Goal: Task Accomplishment & Management: Manage account settings

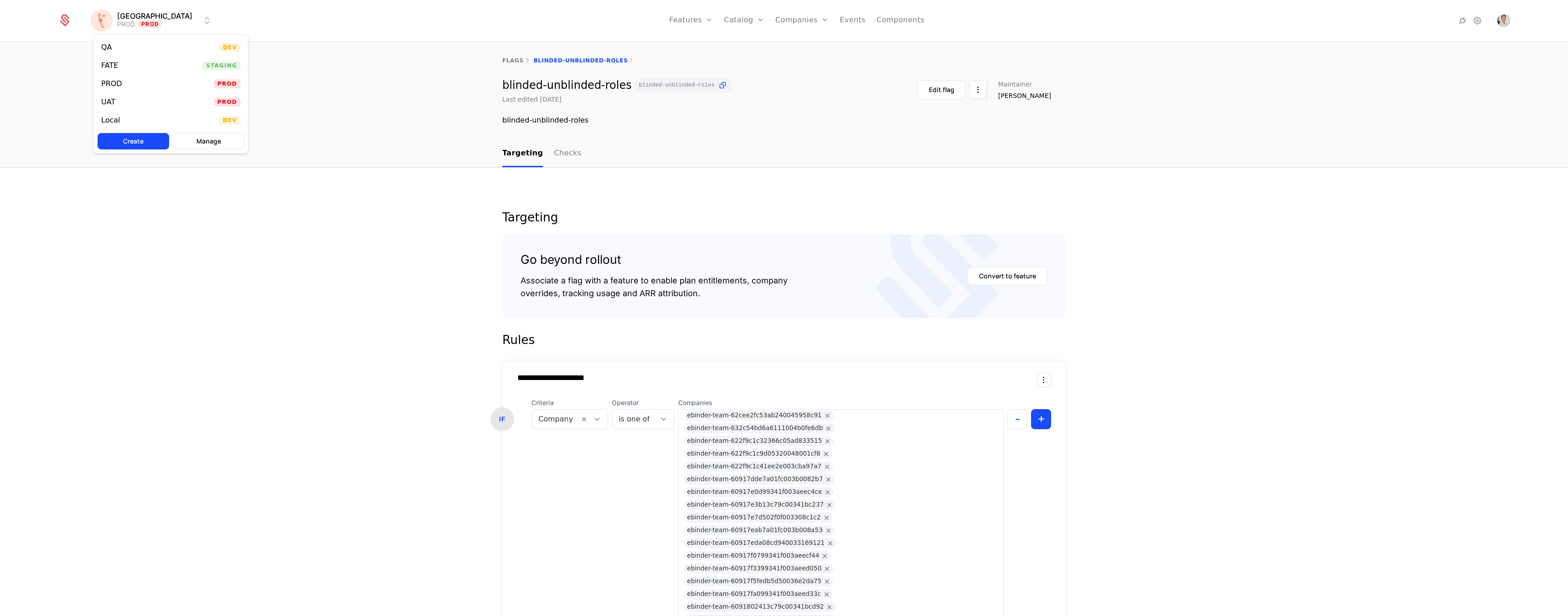
click at [147, 21] on html "**********" at bounding box center [784, 308] width 1568 height 616
click at [105, 100] on div "UAT" at bounding box center [108, 102] width 14 height 7
click at [834, 533] on body "**********" at bounding box center [784, 308] width 1568 height 616
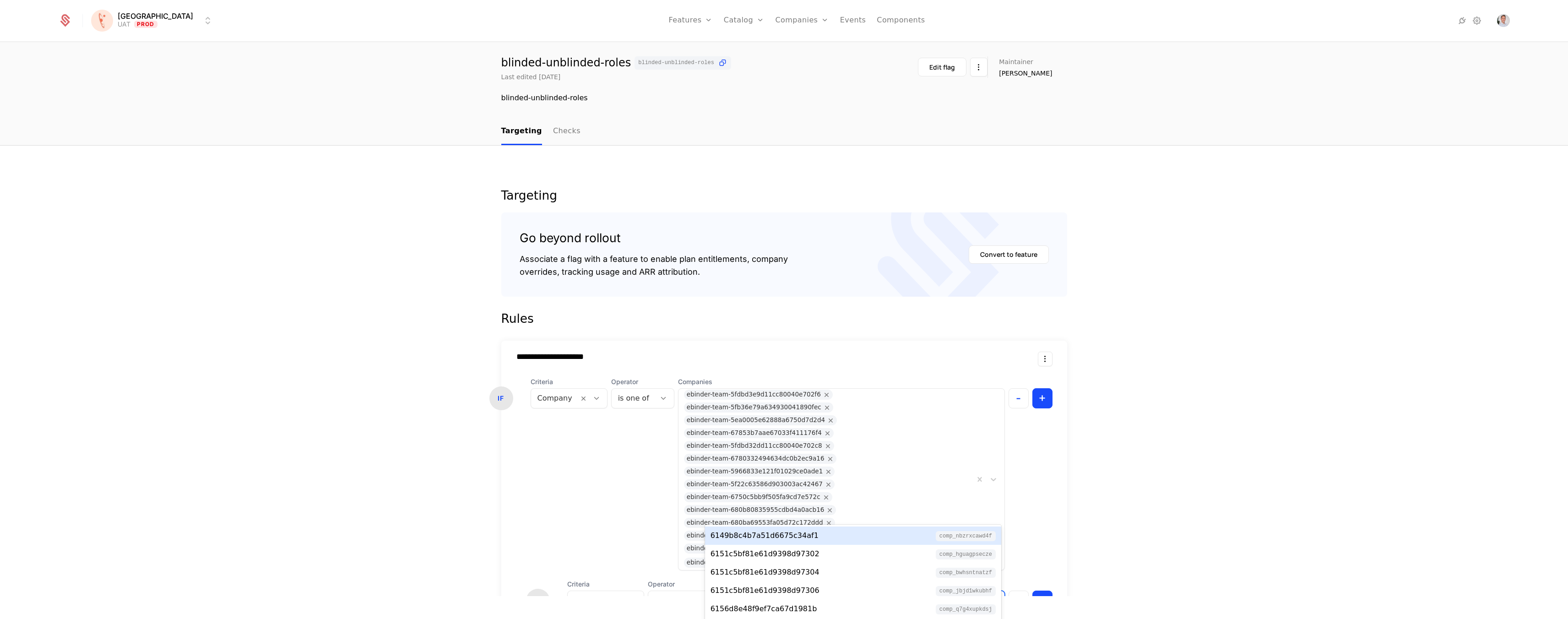
scroll to position [27, 0]
click at [834, 509] on div "IF Criteria Company Operator is one of Companies ebinder-team-5fdbd3e9d11cc8004…" at bounding box center [784, 490] width 566 height 234
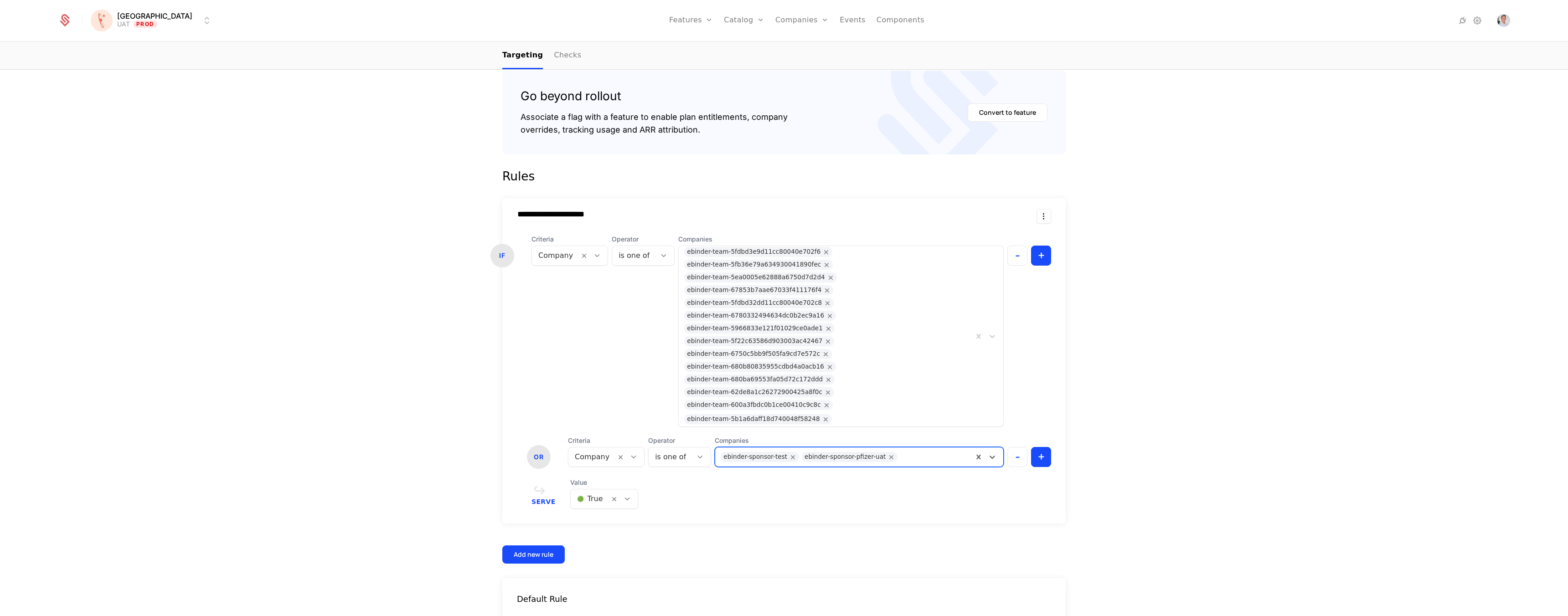
scroll to position [0, 0]
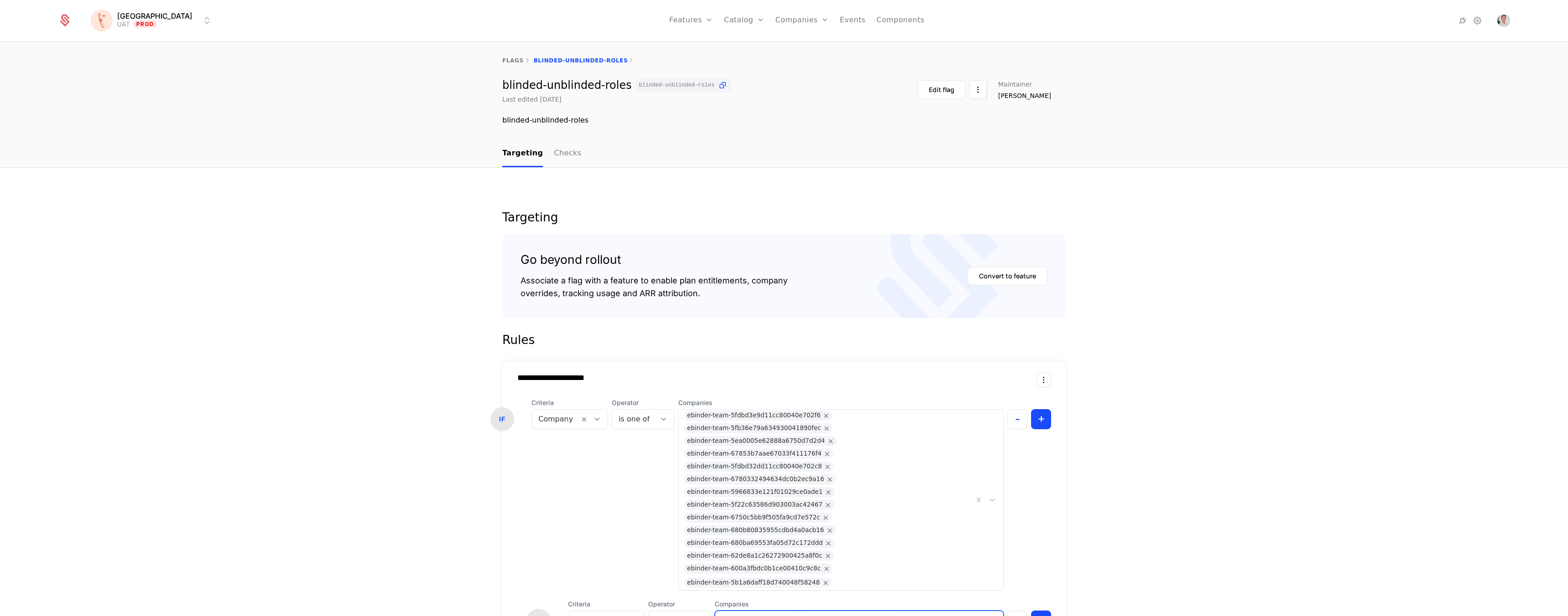
click at [556, 154] on link "Checks" at bounding box center [567, 154] width 27 height 27
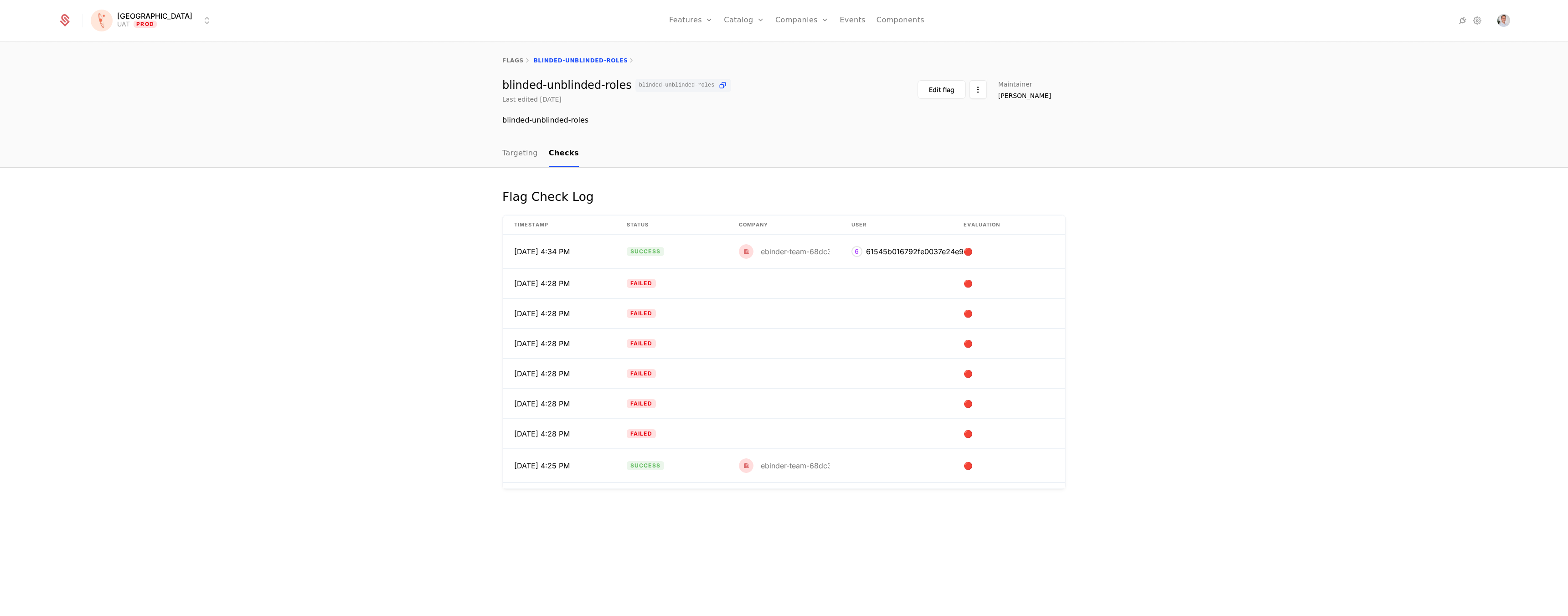
click at [518, 152] on link "Targeting" at bounding box center [519, 154] width 36 height 27
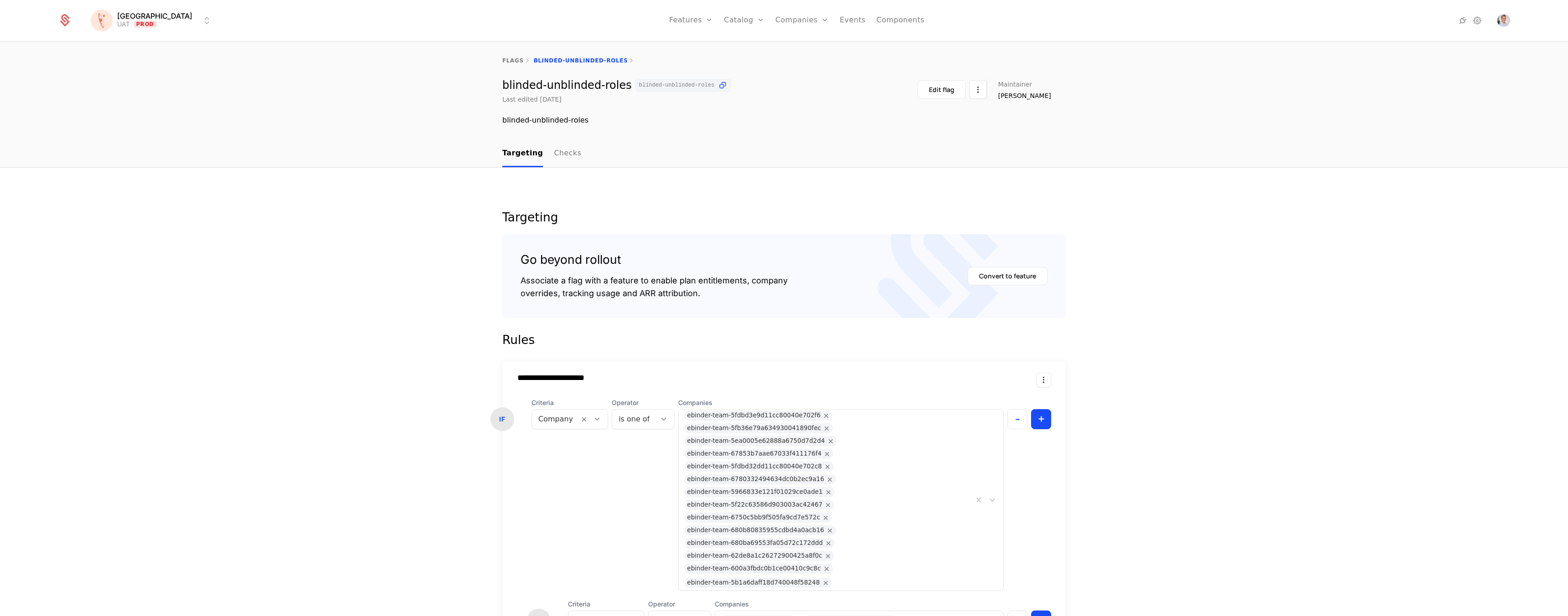
click at [787, 49] on link "Companies" at bounding box center [807, 45] width 42 height 7
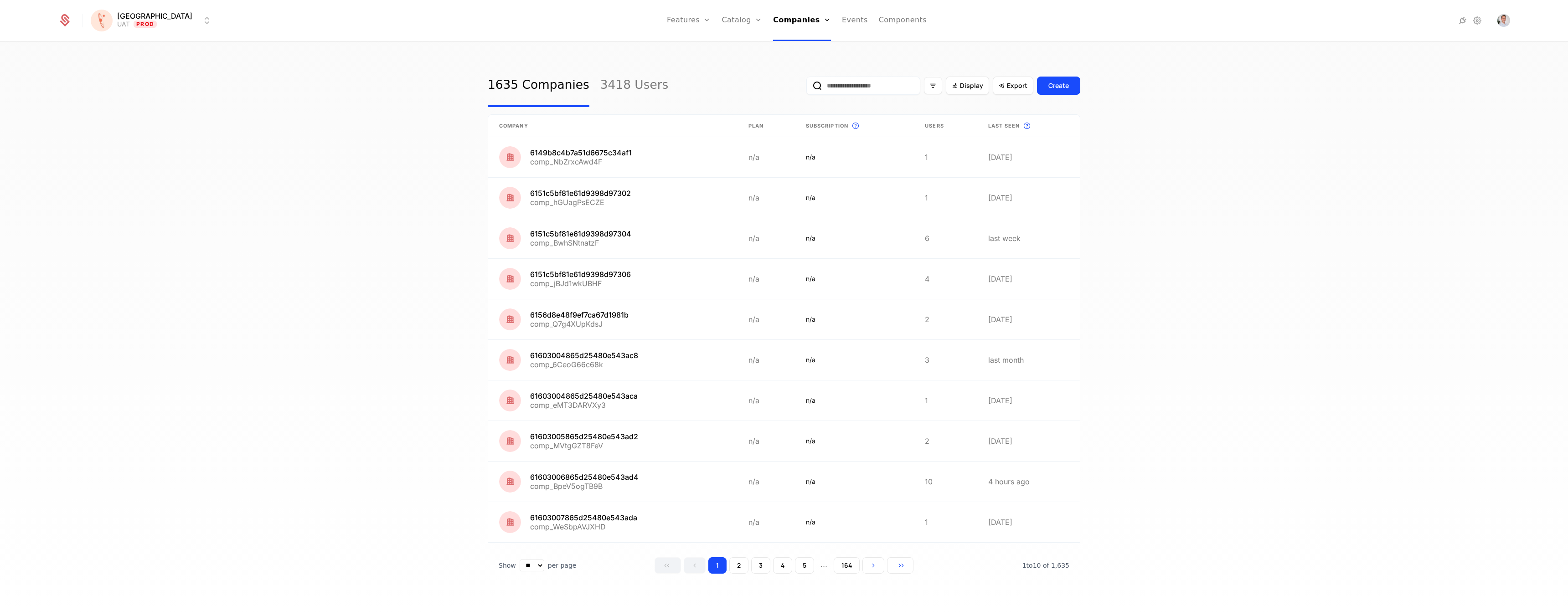
click at [879, 86] on input "email" at bounding box center [864, 86] width 114 height 18
type input "******"
click at [807, 88] on button "submit" at bounding box center [807, 88] width 0 height 0
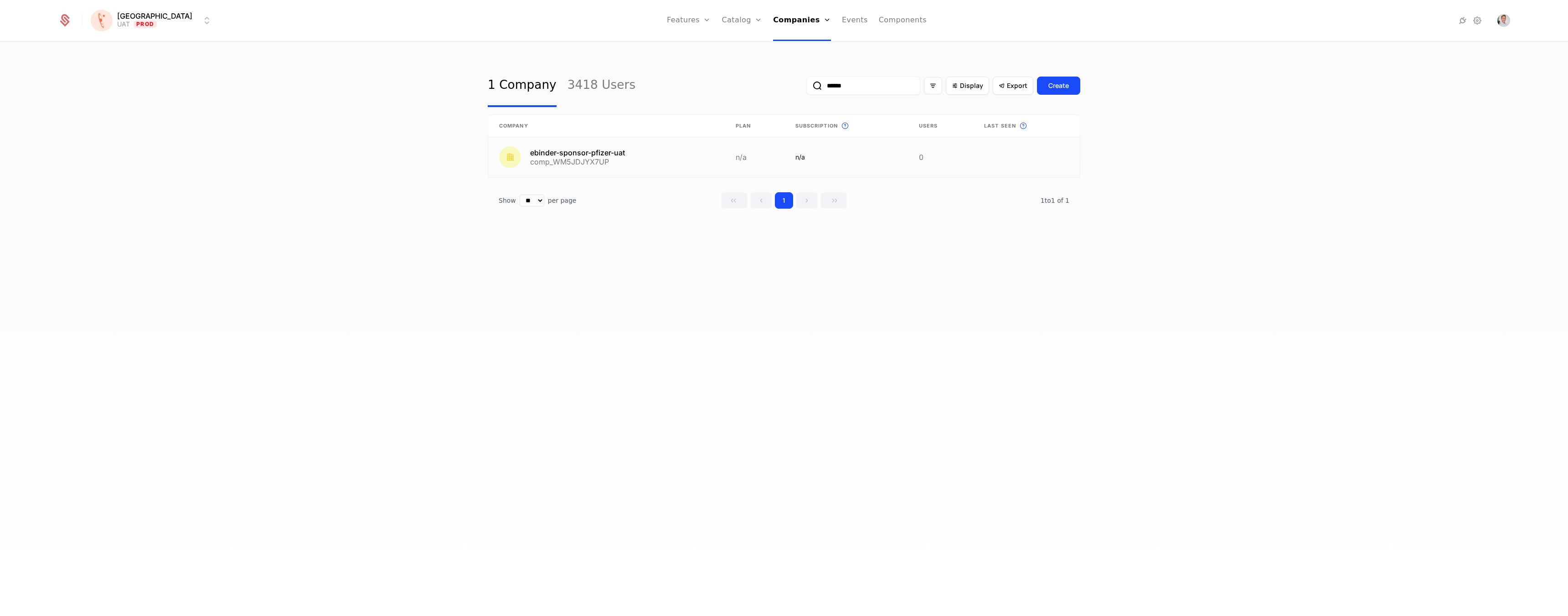
click at [640, 161] on link at bounding box center [606, 157] width 237 height 40
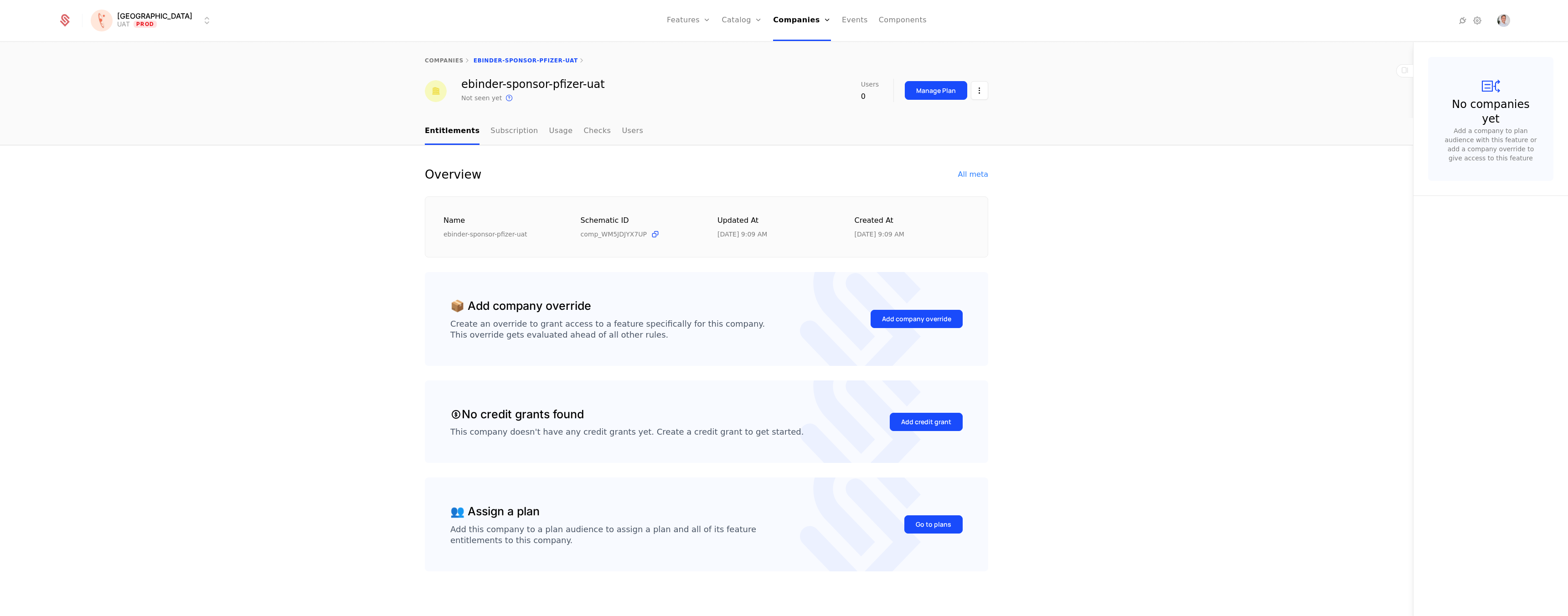
click at [991, 173] on div "Overview All meta Name ebinder-sponsor-pfizer-uat Schematic ID comp_WM5JDJYX7UP…" at bounding box center [707, 384] width 593 height 434
click at [970, 172] on div "All meta" at bounding box center [973, 174] width 30 height 11
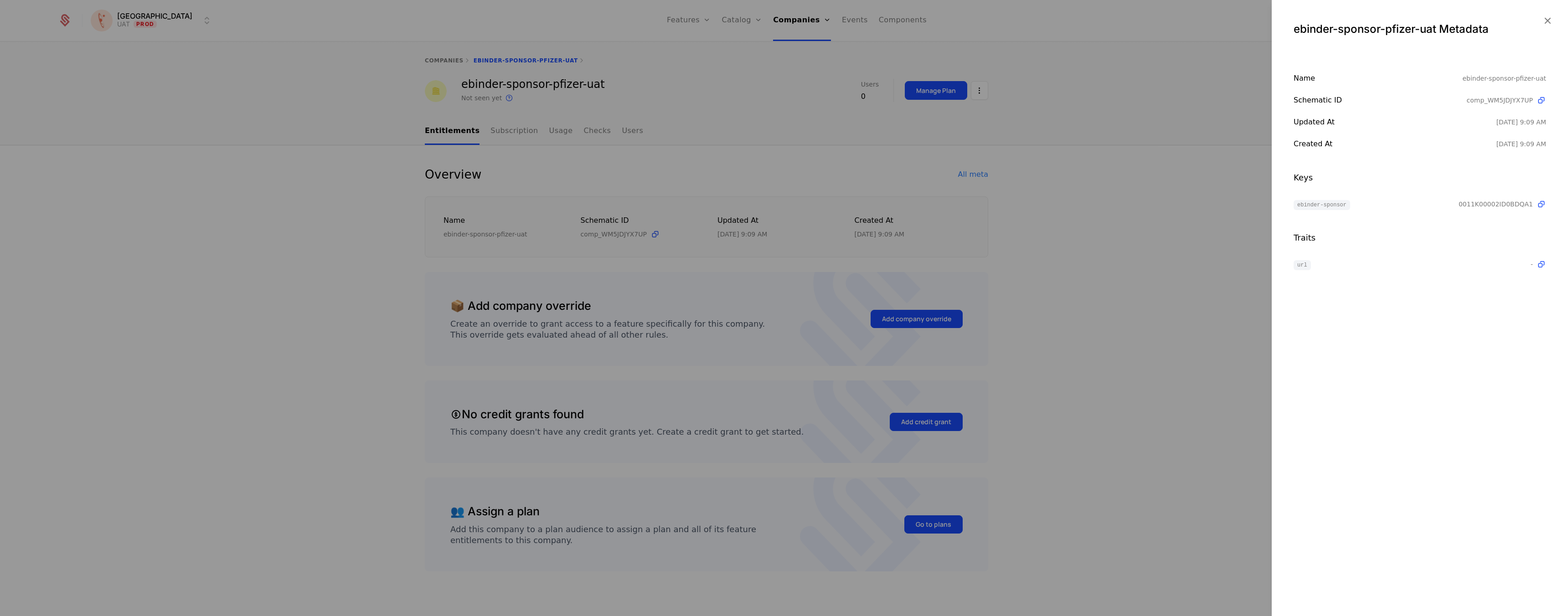
click at [1543, 202] on icon at bounding box center [1542, 205] width 10 height 10
click at [1359, 264] on div "url" at bounding box center [1412, 264] width 237 height 11
click at [718, 204] on div at bounding box center [784, 308] width 1568 height 616
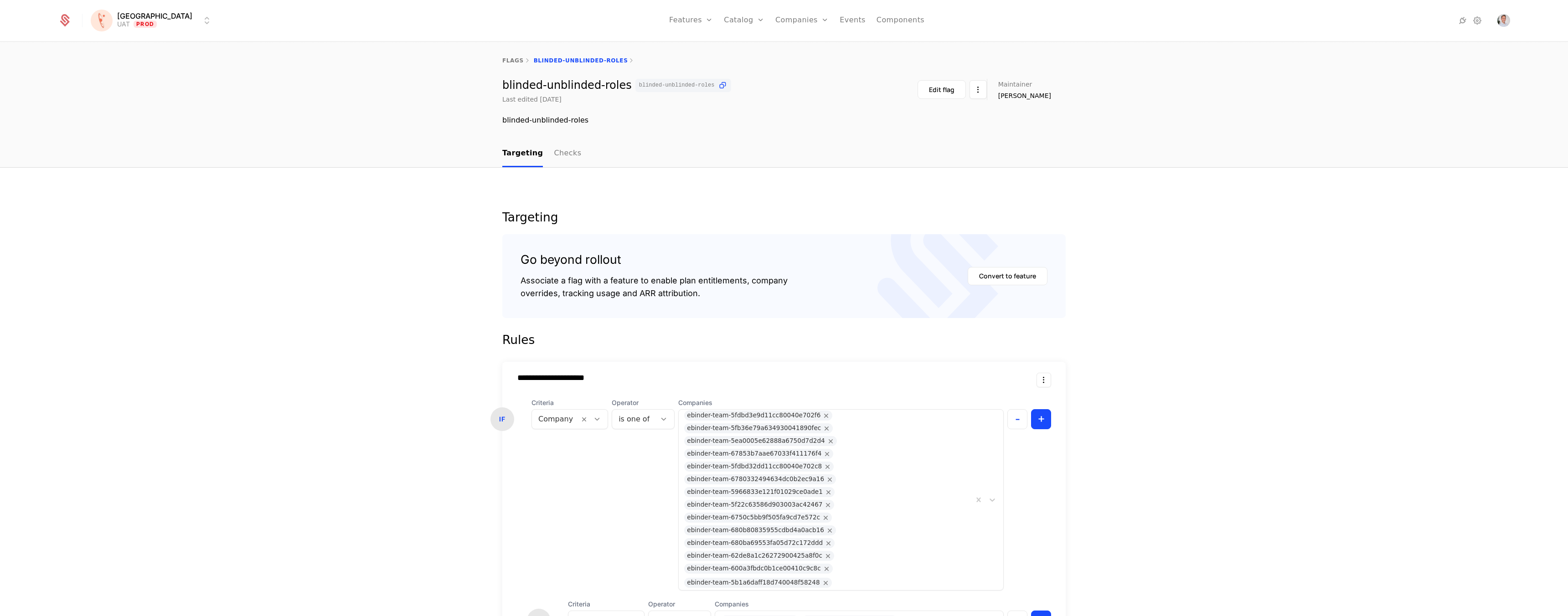
click at [793, 12] on link "Companies" at bounding box center [802, 21] width 54 height 41
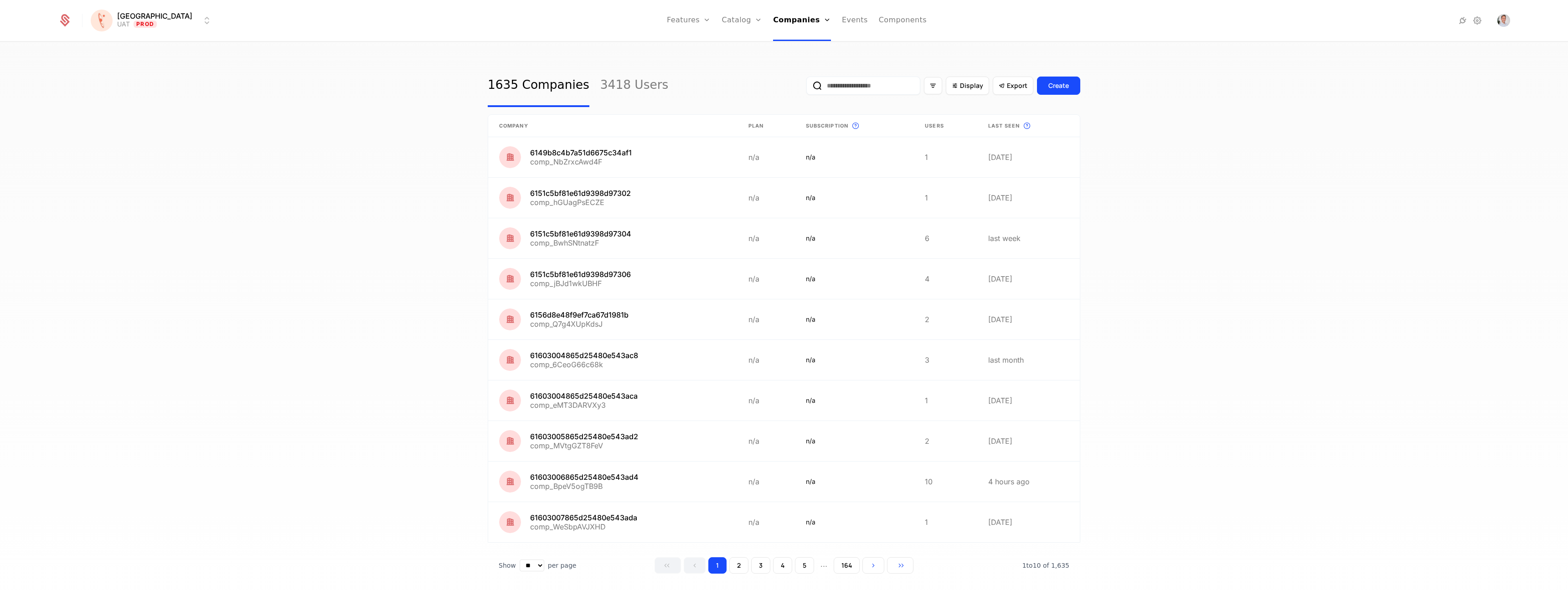
click at [794, 49] on link "Companies" at bounding box center [805, 45] width 42 height 7
click at [841, 78] on input "email" at bounding box center [864, 86] width 114 height 18
type input "*******"
click at [807, 88] on button "submit" at bounding box center [807, 88] width 0 height 0
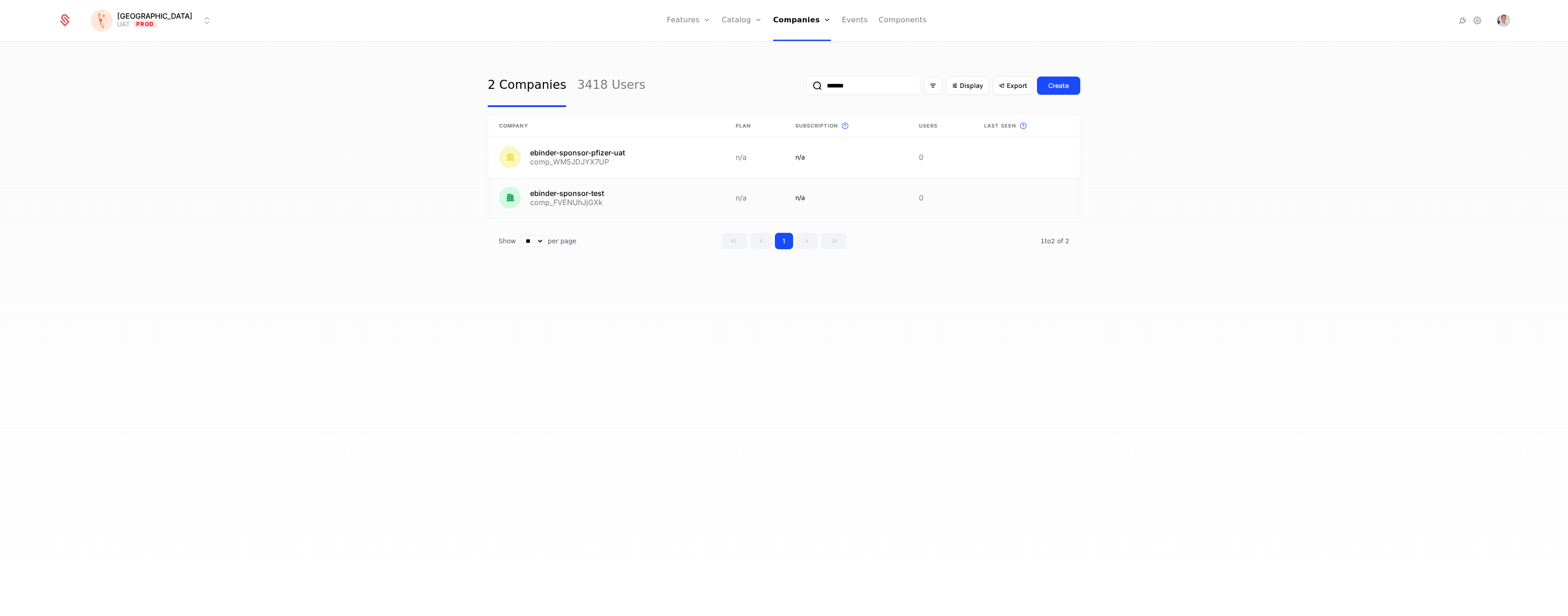
click at [667, 182] on link at bounding box center [606, 197] width 237 height 40
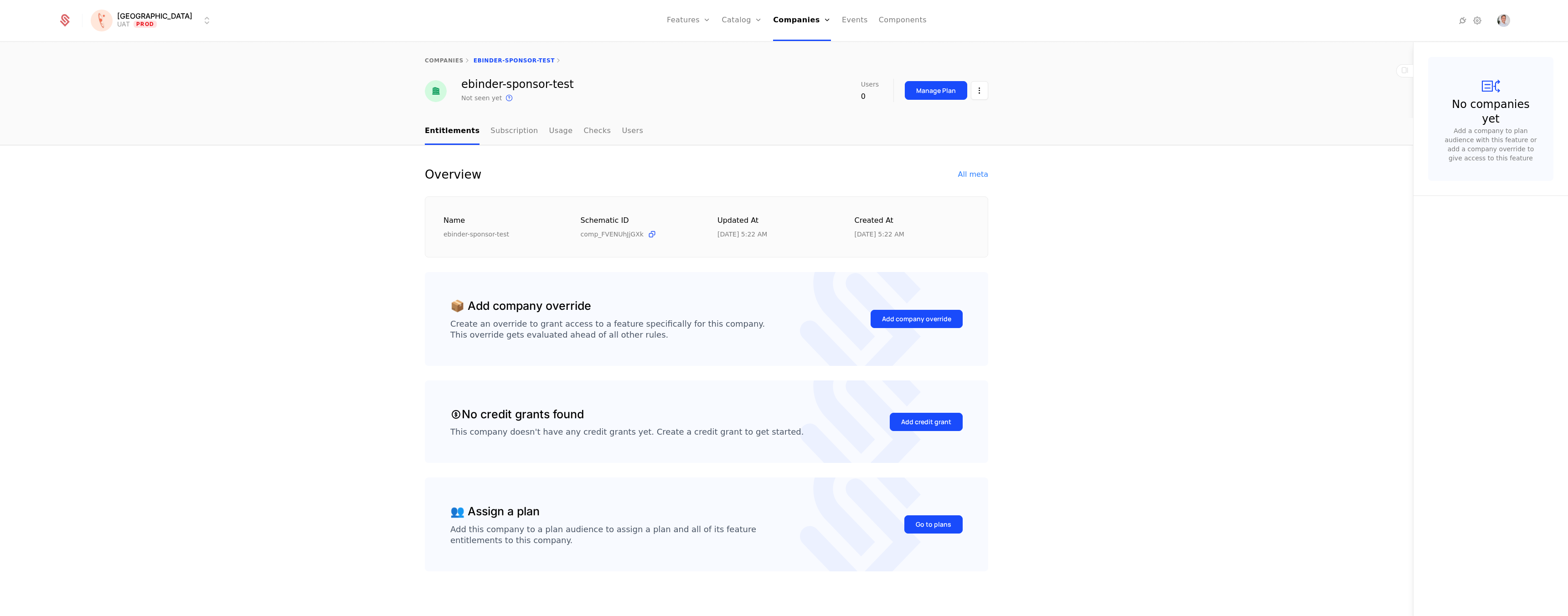
click at [584, 129] on link "Checks" at bounding box center [597, 131] width 27 height 27
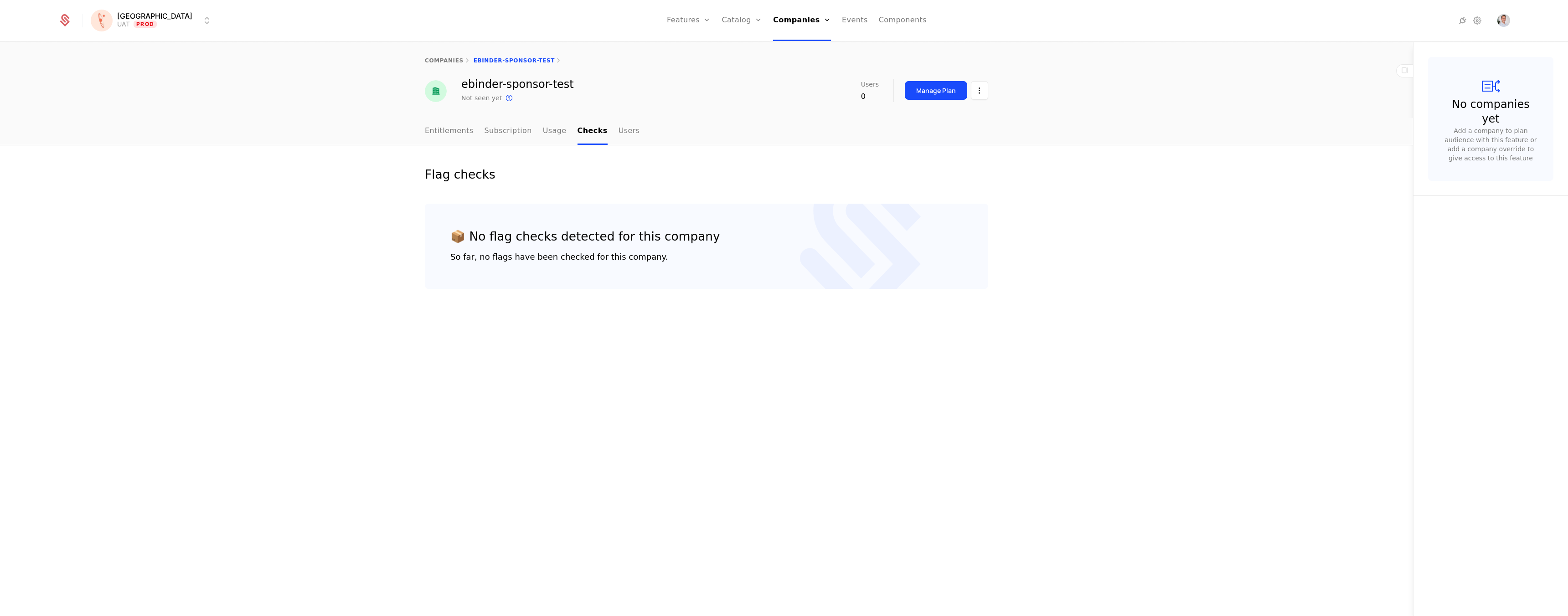
click at [462, 126] on link "Entitlements" at bounding box center [449, 131] width 49 height 27
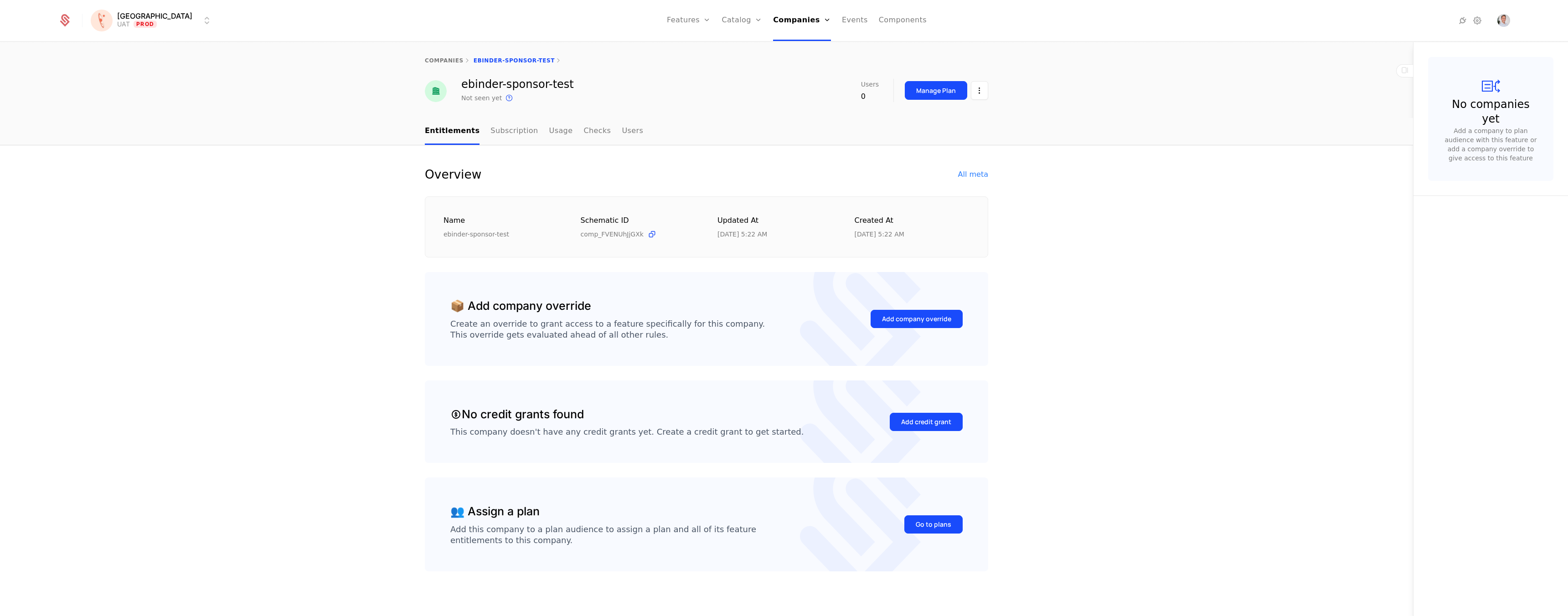
click at [973, 173] on div "All meta" at bounding box center [973, 174] width 30 height 11
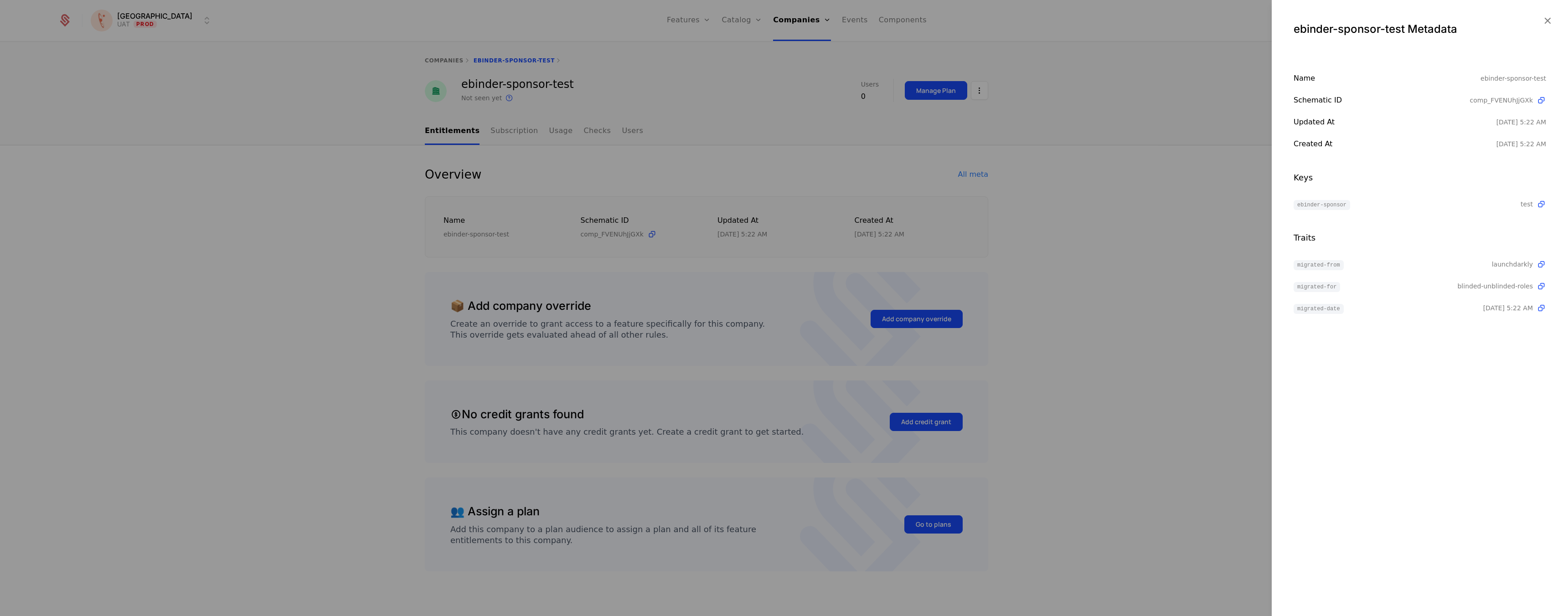
click at [739, 86] on div at bounding box center [784, 308] width 1568 height 616
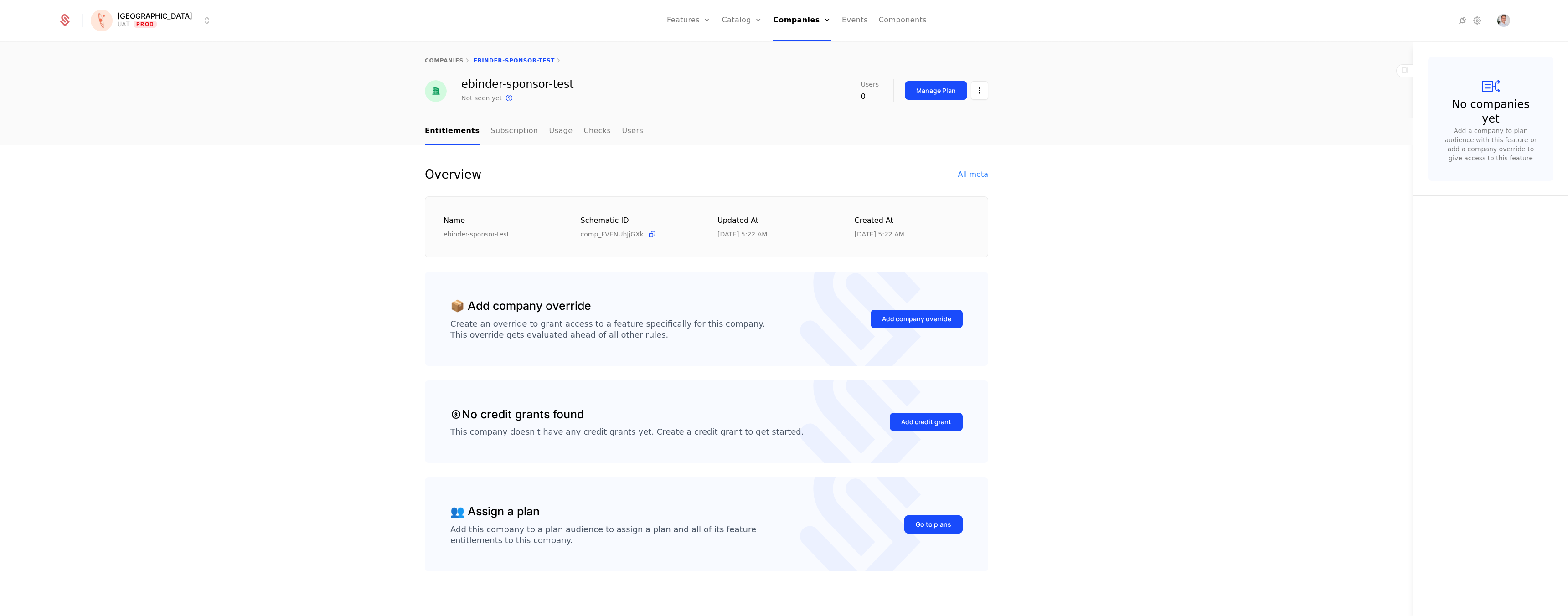
click at [916, 24] on nav "Features Features Flags Catalog Plans Add Ons Credits Configuration Companies C…" at bounding box center [797, 21] width 1154 height 41
click at [1482, 21] on icon at bounding box center [1477, 20] width 11 height 11
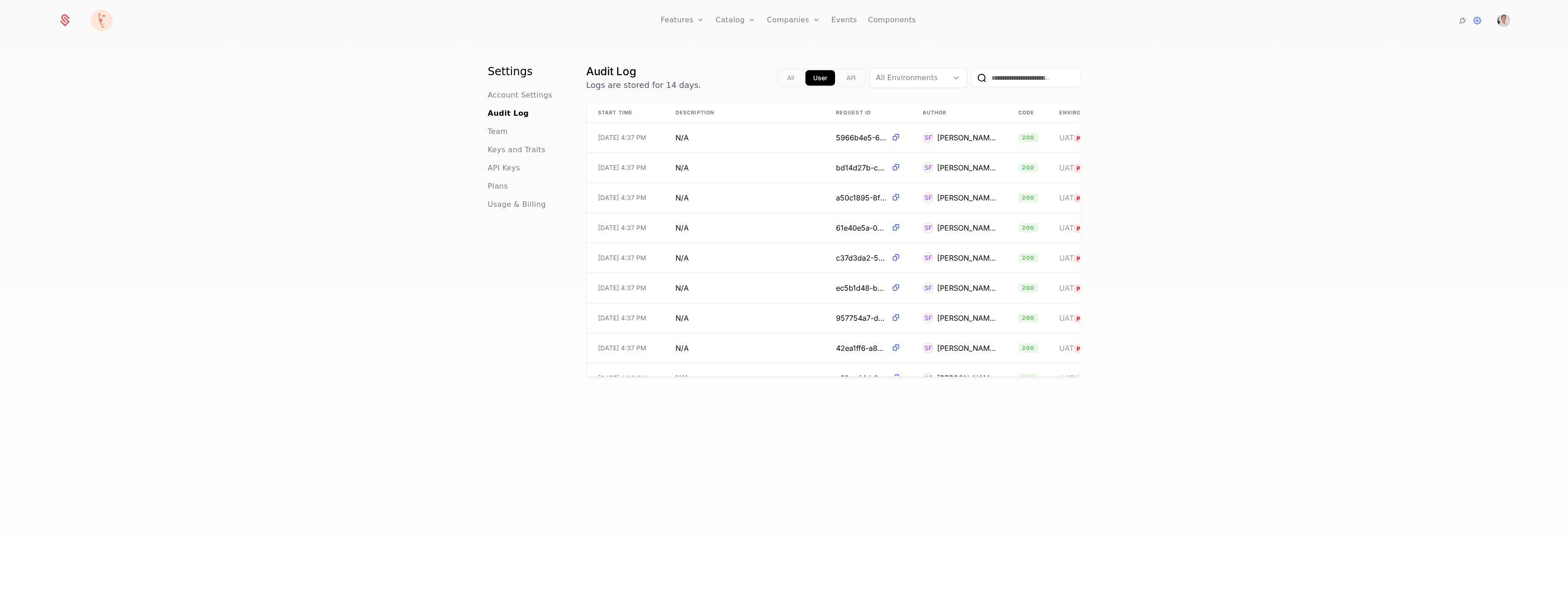
click at [514, 147] on span "Keys and Traits" at bounding box center [517, 149] width 58 height 11
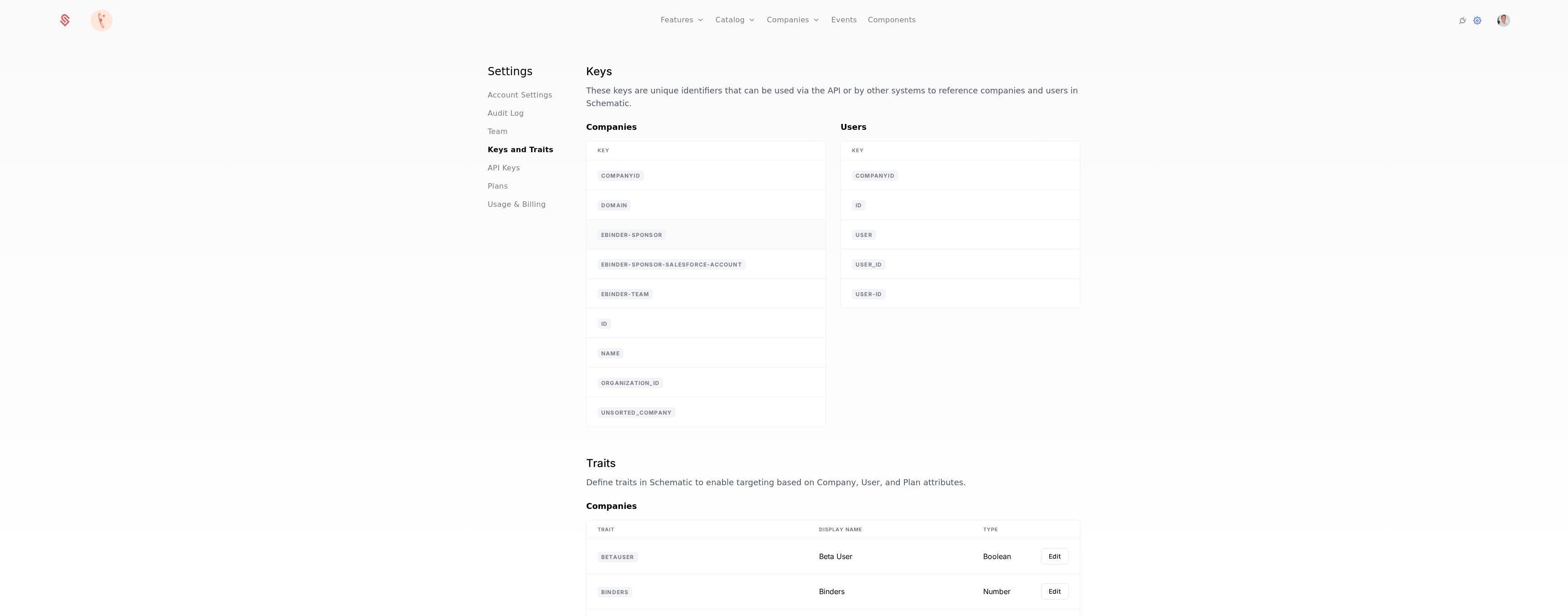
click at [633, 220] on td "ebinder-sponsor" at bounding box center [706, 235] width 239 height 30
click at [705, 222] on td "ebinder-sponsor" at bounding box center [706, 235] width 239 height 30
click at [1163, 326] on div "Settings Account Settings Audit Log Team Keys and Traits API Keys Plans Usage &…" at bounding box center [784, 332] width 1568 height 580
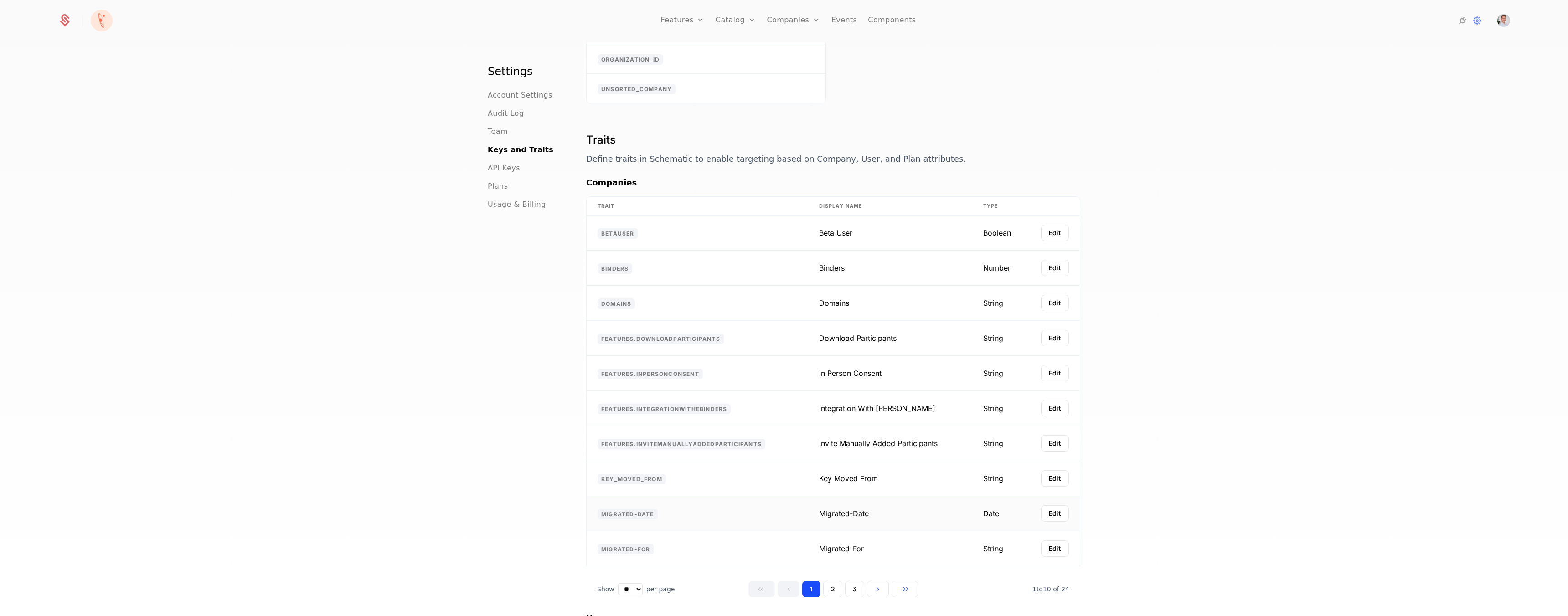
scroll to position [528, 0]
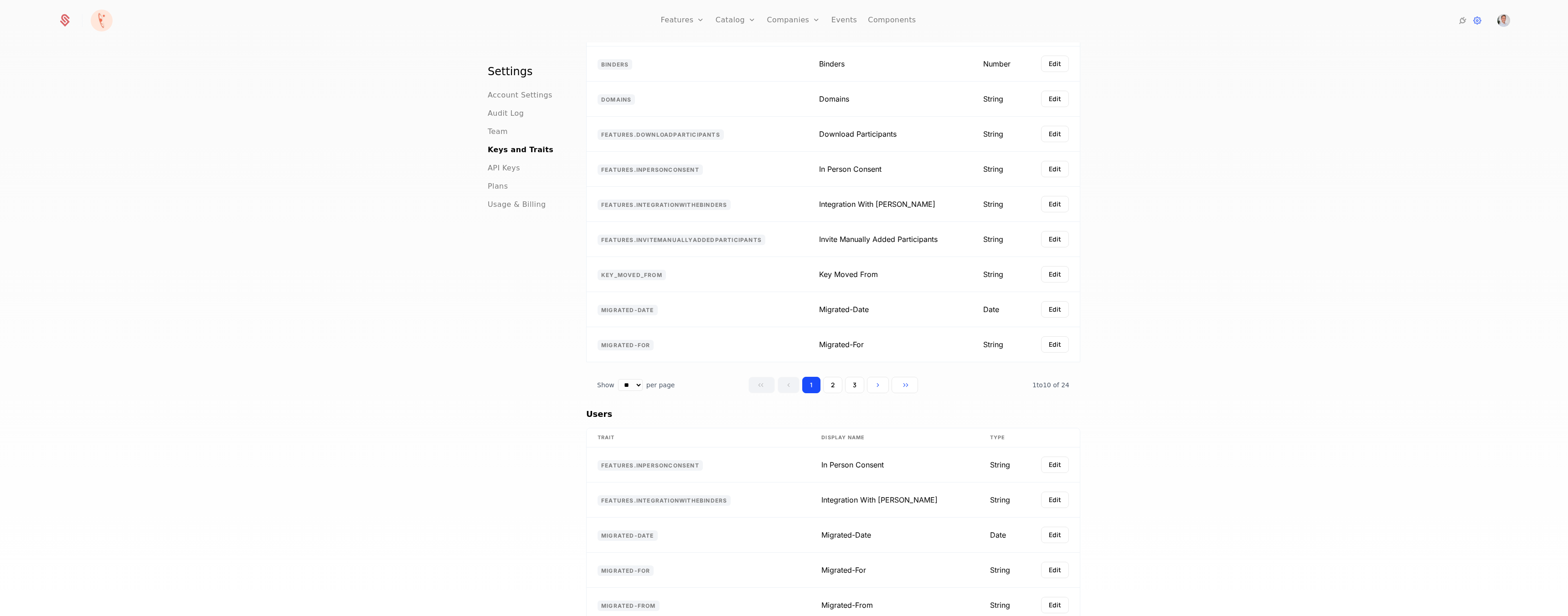
click at [823, 377] on button "2" at bounding box center [832, 386] width 19 height 17
click at [846, 377] on button "3" at bounding box center [855, 386] width 19 height 17
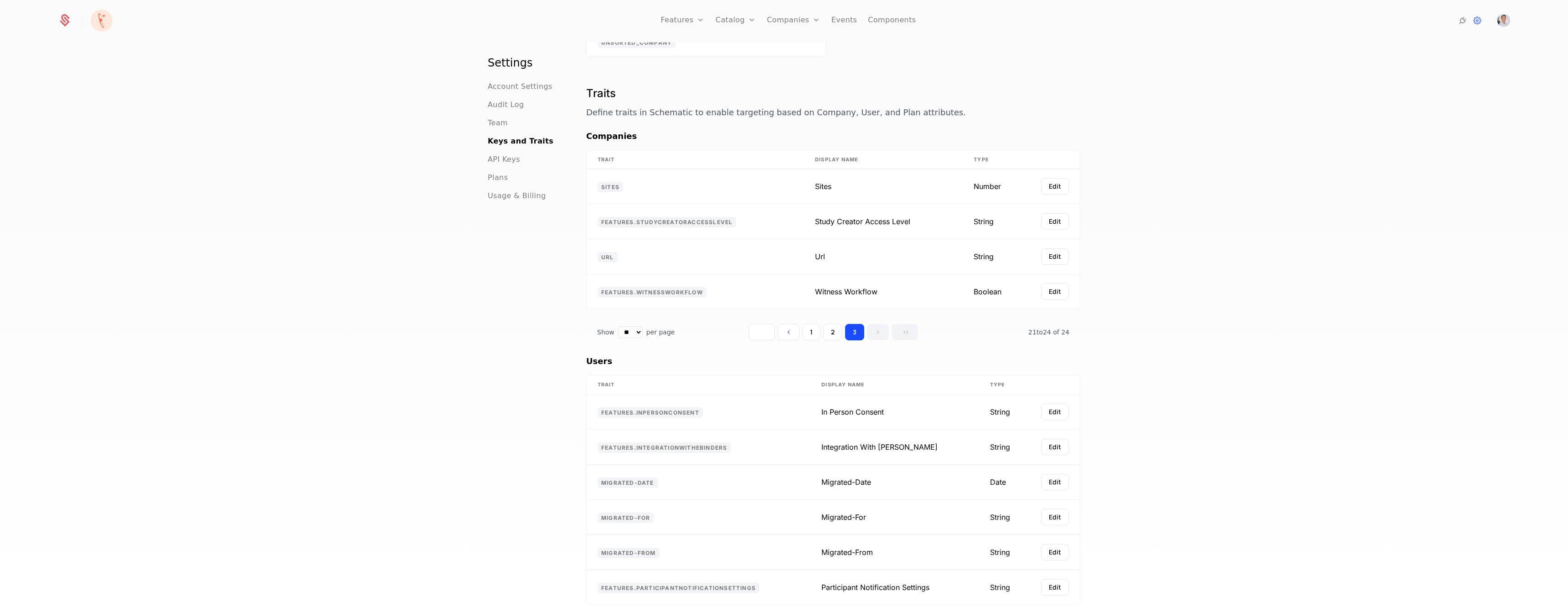
scroll to position [0, 0]
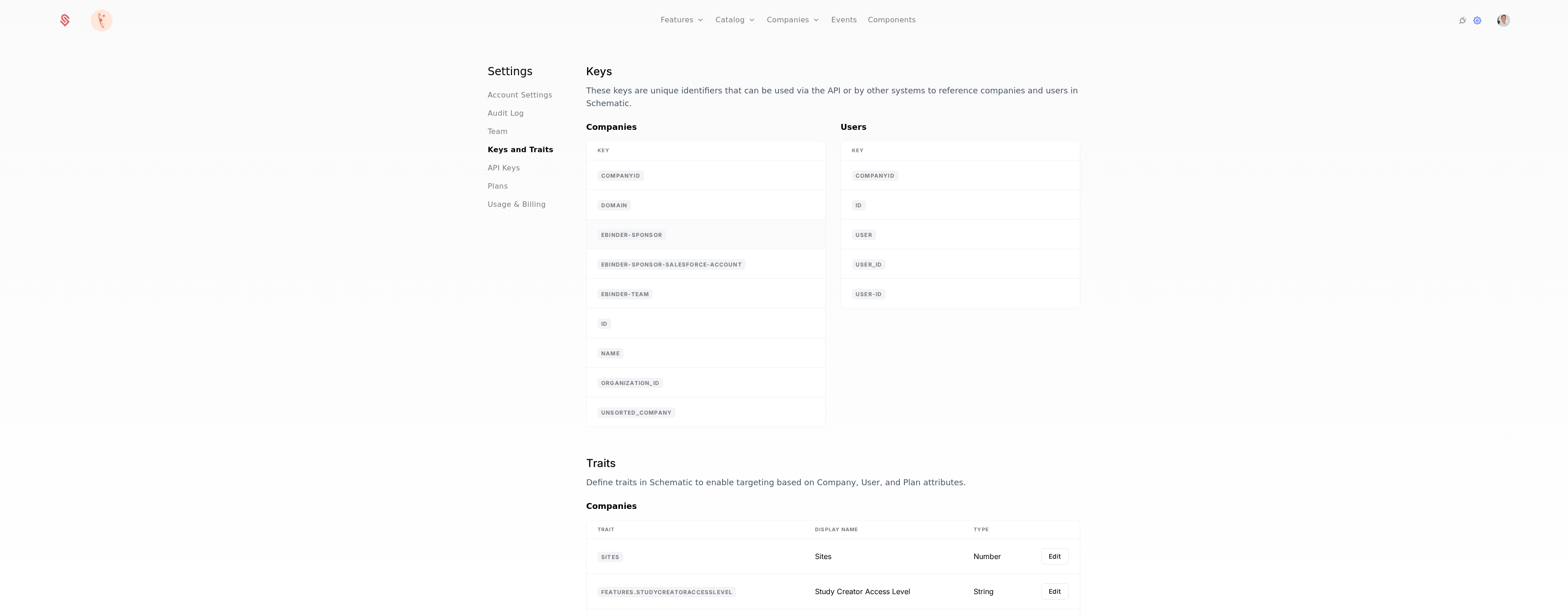
click at [625, 230] on span "ebinder-sponsor" at bounding box center [632, 235] width 69 height 11
click at [707, 56] on div "Features Flags" at bounding box center [692, 51] width 64 height 44
click at [689, 63] on link "Flags" at bounding box center [692, 59] width 42 height 7
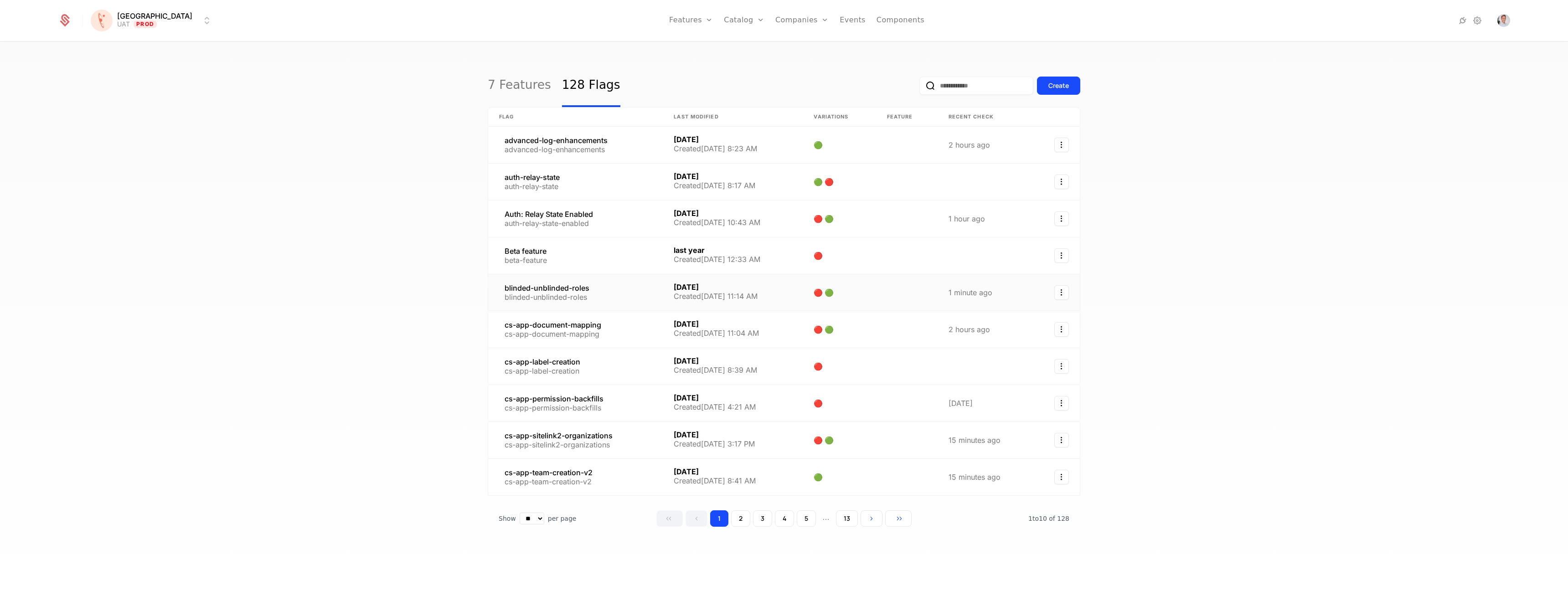
click at [576, 296] on link at bounding box center [575, 292] width 174 height 36
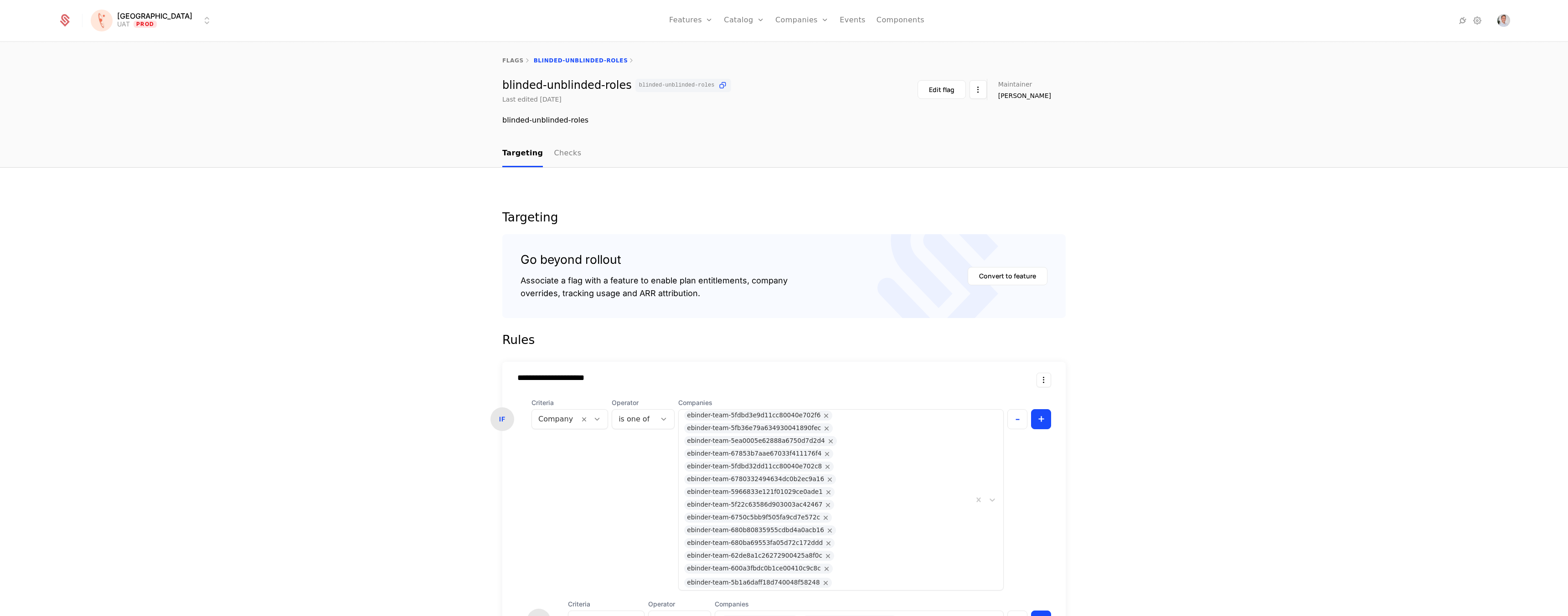
click at [947, 80] on button "Edit flag" at bounding box center [941, 89] width 49 height 19
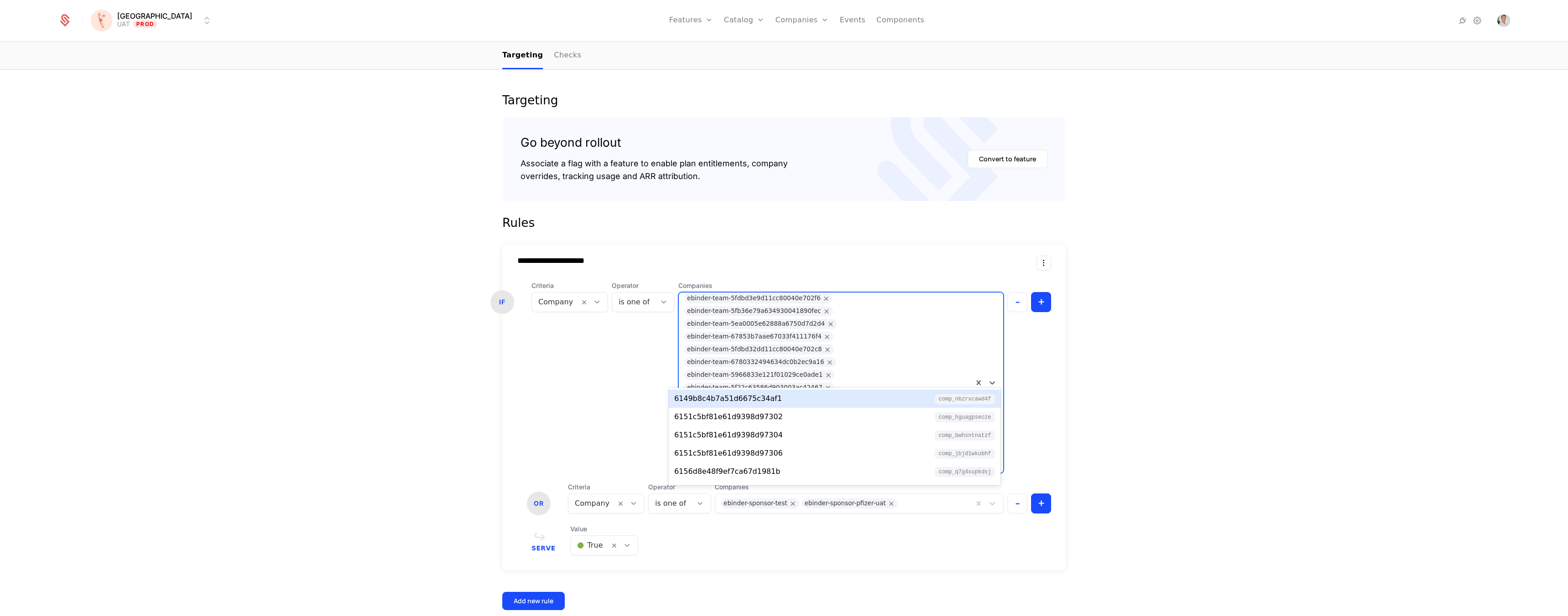
click at [822, 434] on div "ebinder-team-62de8a1c26272900425a8f0c" at bounding box center [755, 439] width 135 height 10
paste input "**********"
type input "**********"
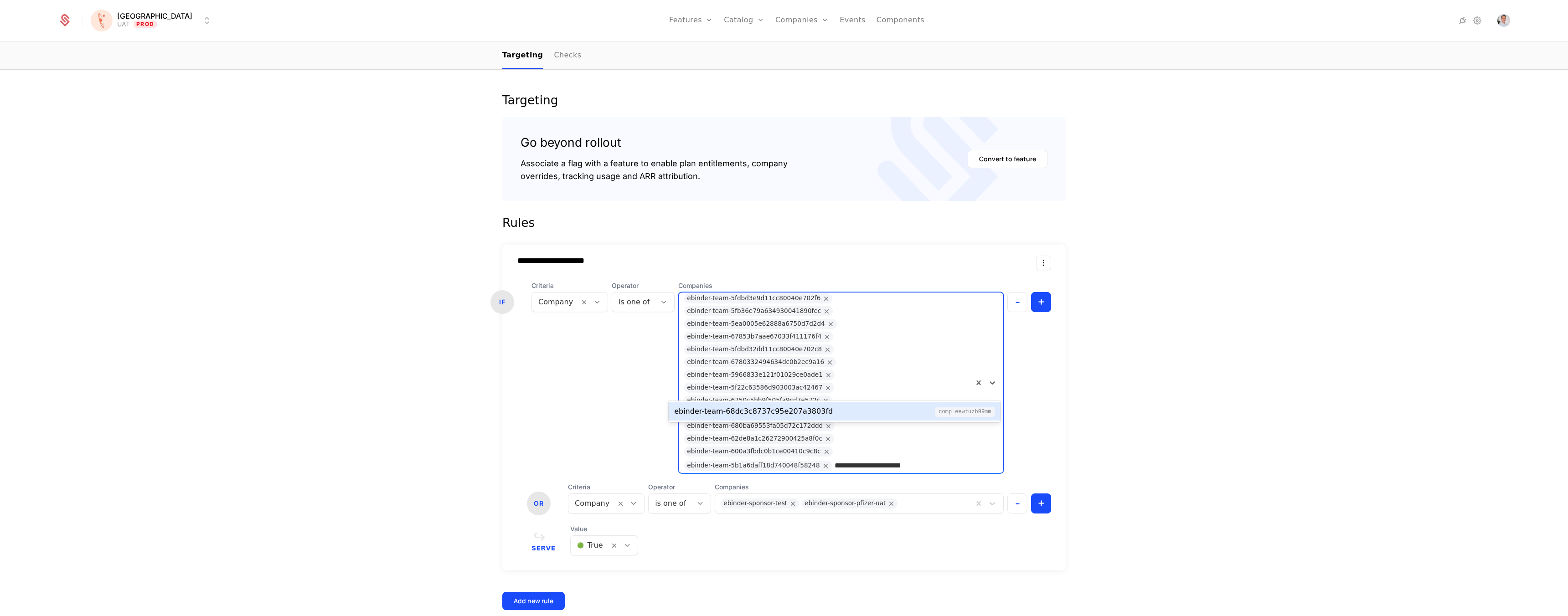
click at [782, 410] on div "ebinder-team-68dc3c8737c95e207a3803fd" at bounding box center [753, 411] width 159 height 11
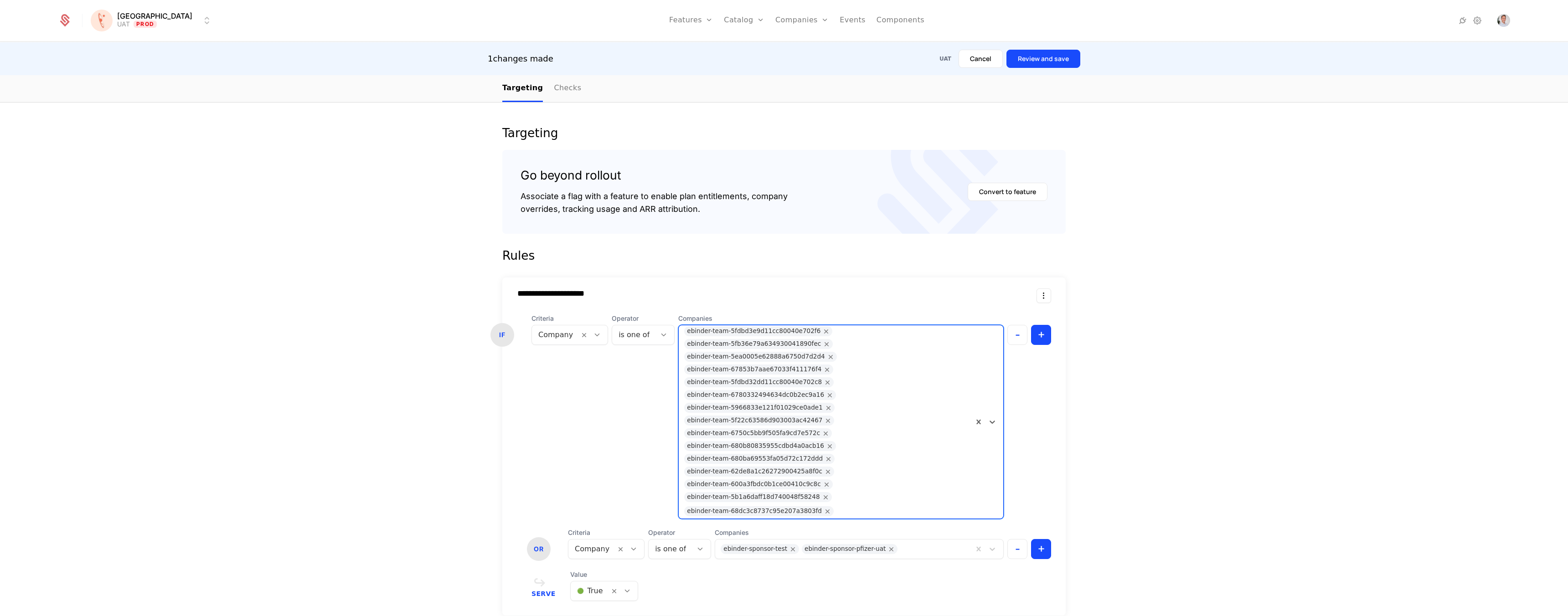
click at [1040, 59] on button "Review and save" at bounding box center [1043, 59] width 73 height 18
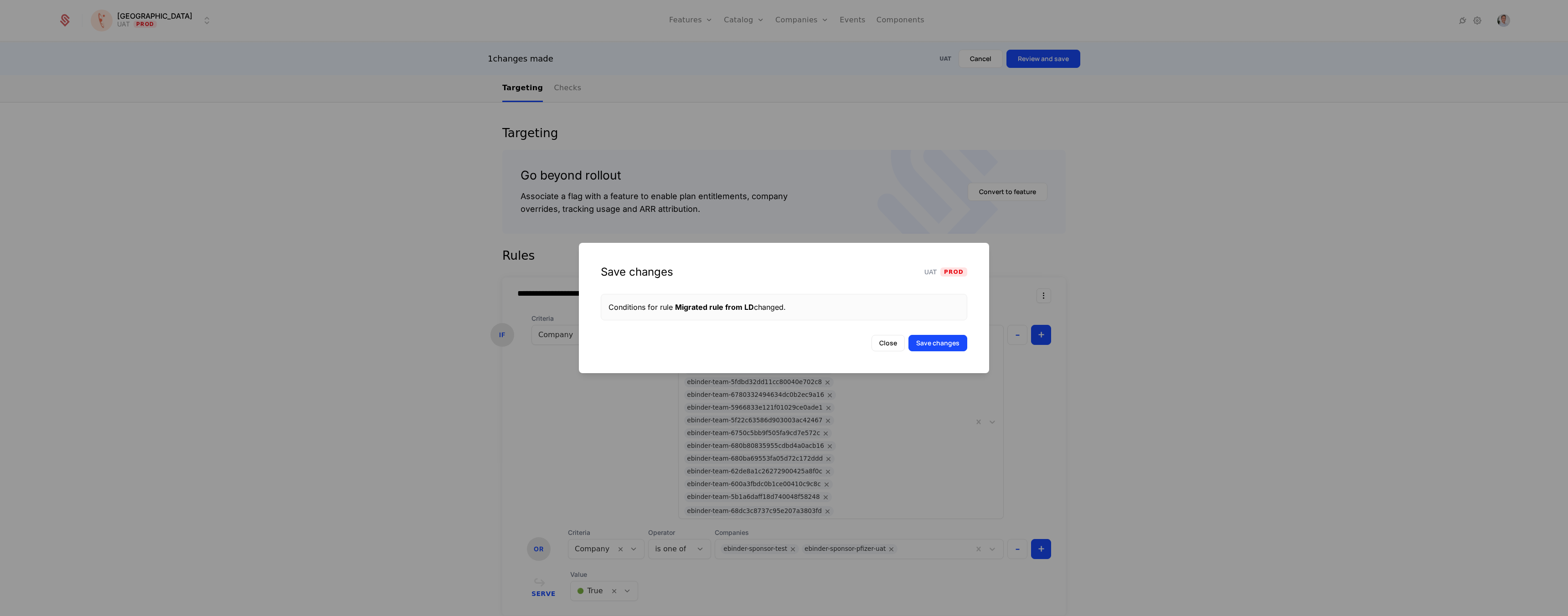
click at [950, 348] on button "Save changes" at bounding box center [937, 344] width 59 height 17
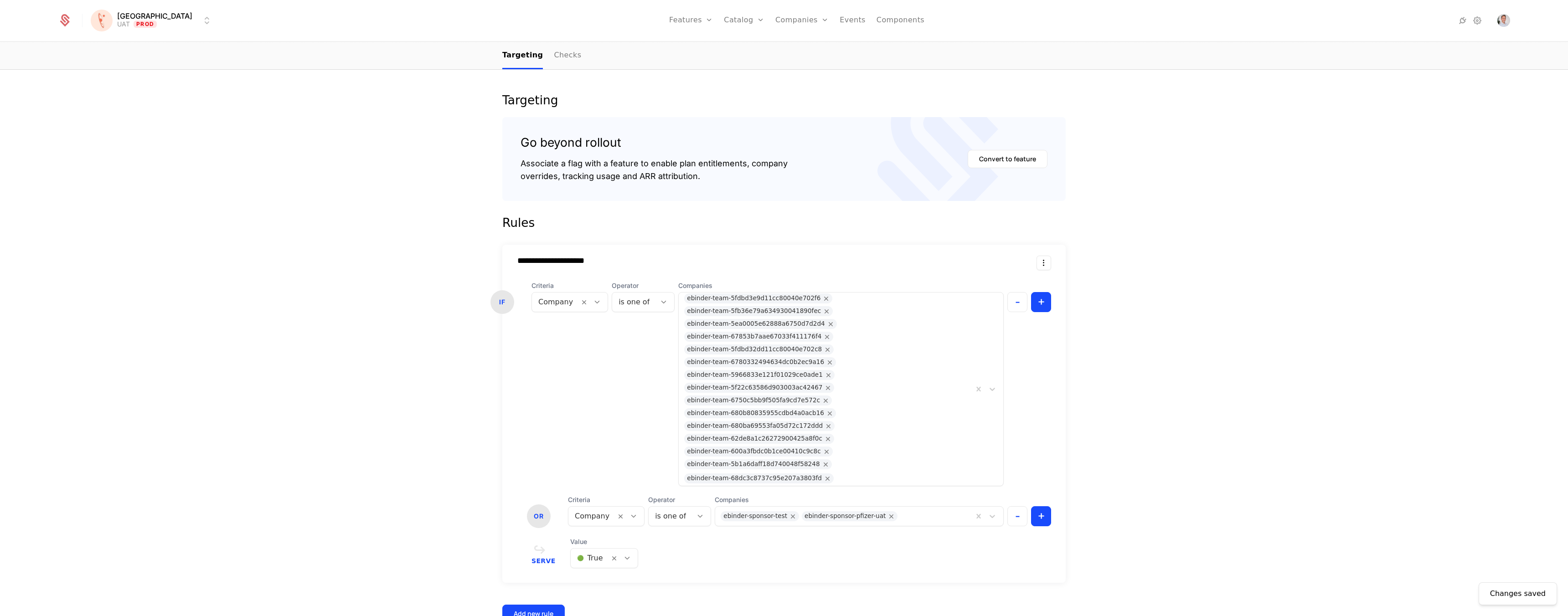
click at [788, 47] on link "Companies" at bounding box center [807, 45] width 42 height 7
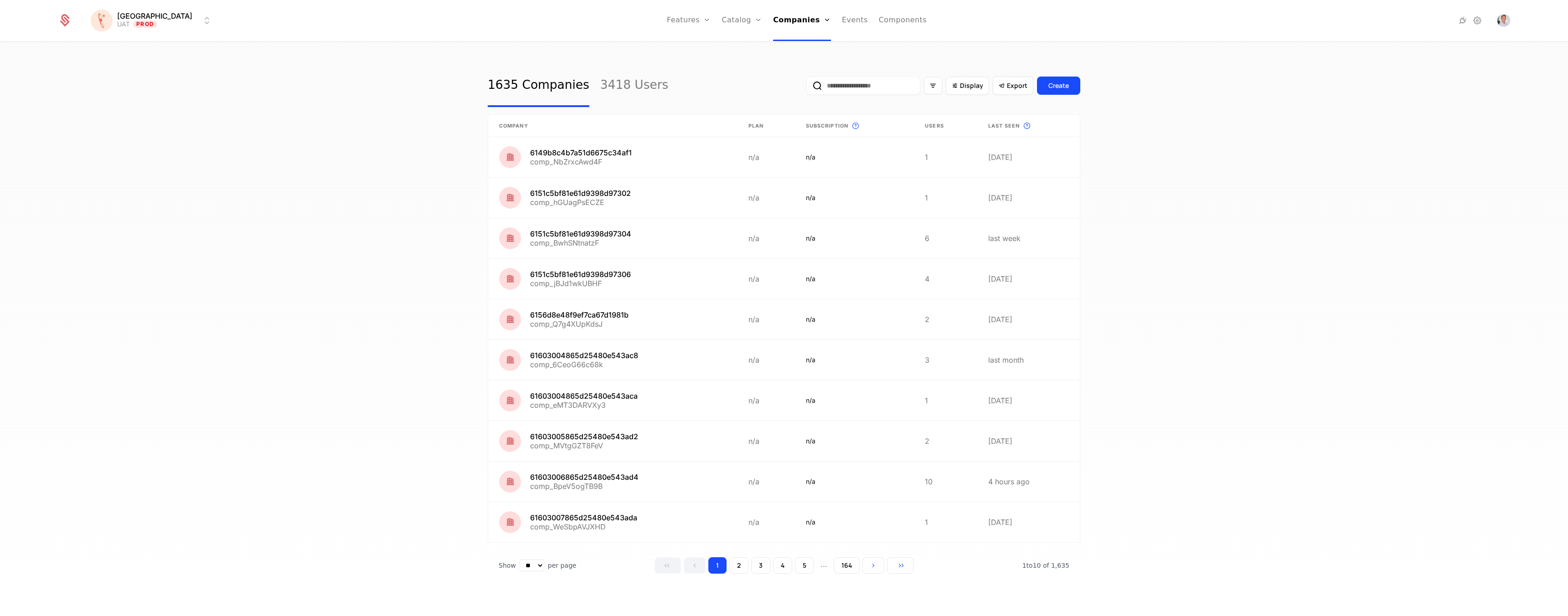
click at [860, 92] on input "email" at bounding box center [864, 86] width 114 height 18
paste input "**********"
type input "**********"
click at [800, 88] on button "submit" at bounding box center [800, 88] width 0 height 0
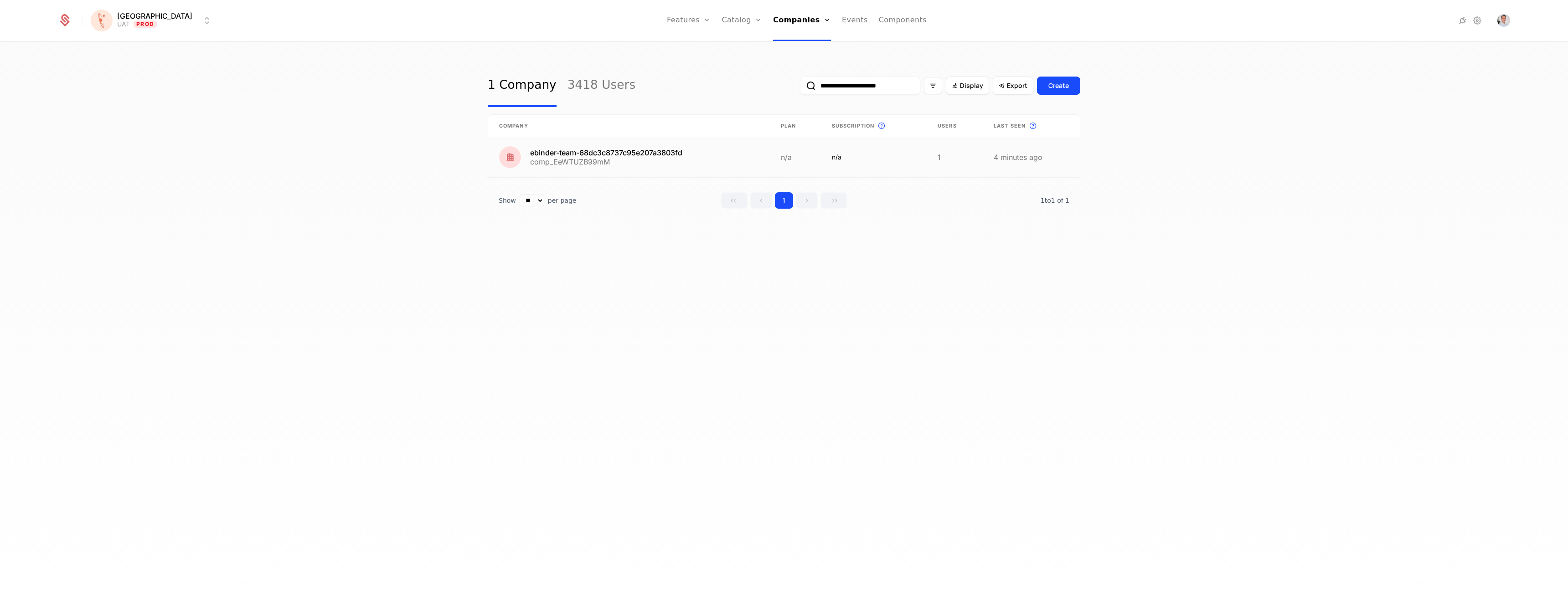
click at [659, 159] on link at bounding box center [628, 157] width 282 height 40
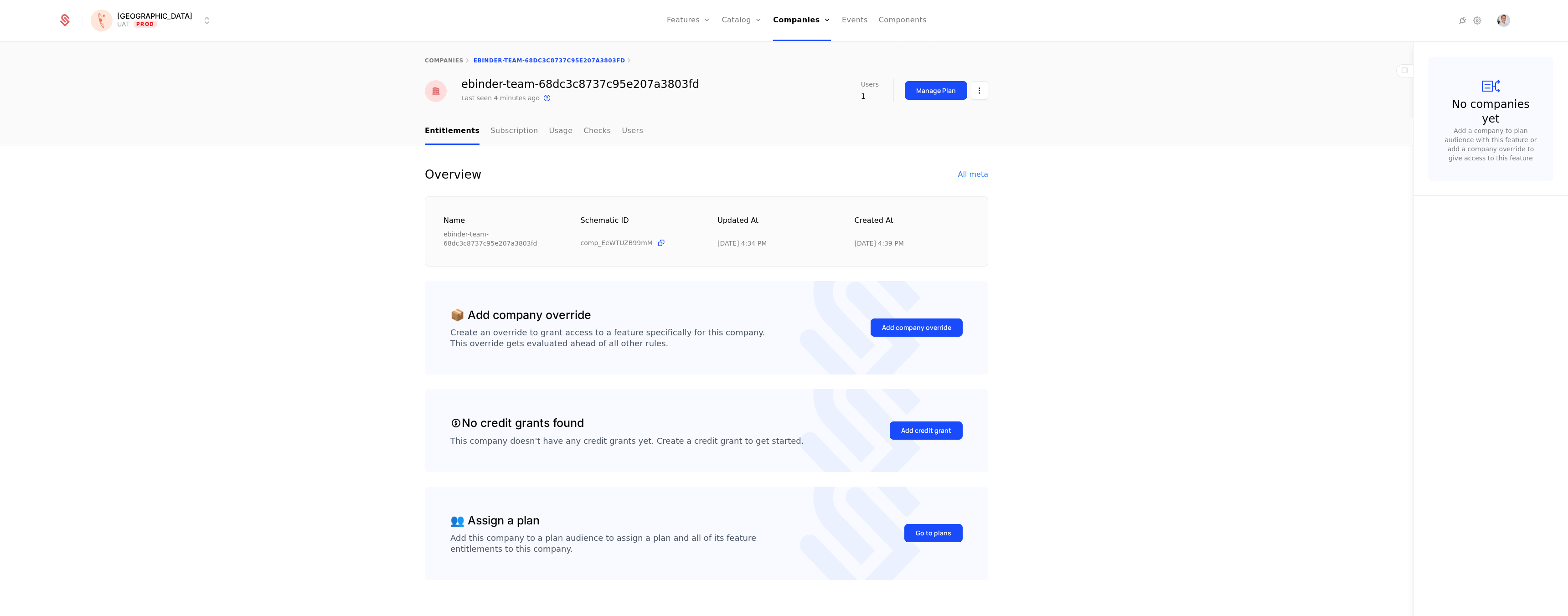
click at [971, 179] on div "All meta" at bounding box center [973, 174] width 30 height 11
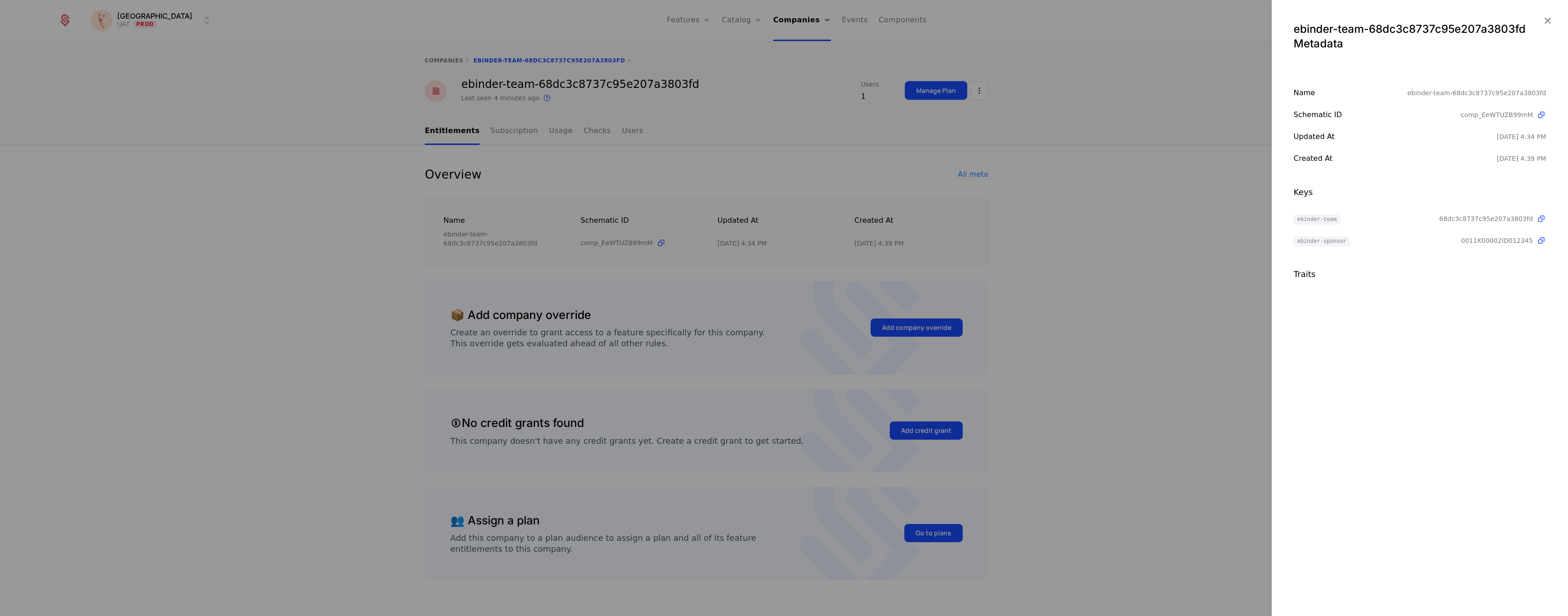
click at [1523, 239] on span "0011K00002ID012345" at bounding box center [1496, 240] width 72 height 9
click at [1550, 21] on icon "button" at bounding box center [1547, 21] width 12 height 12
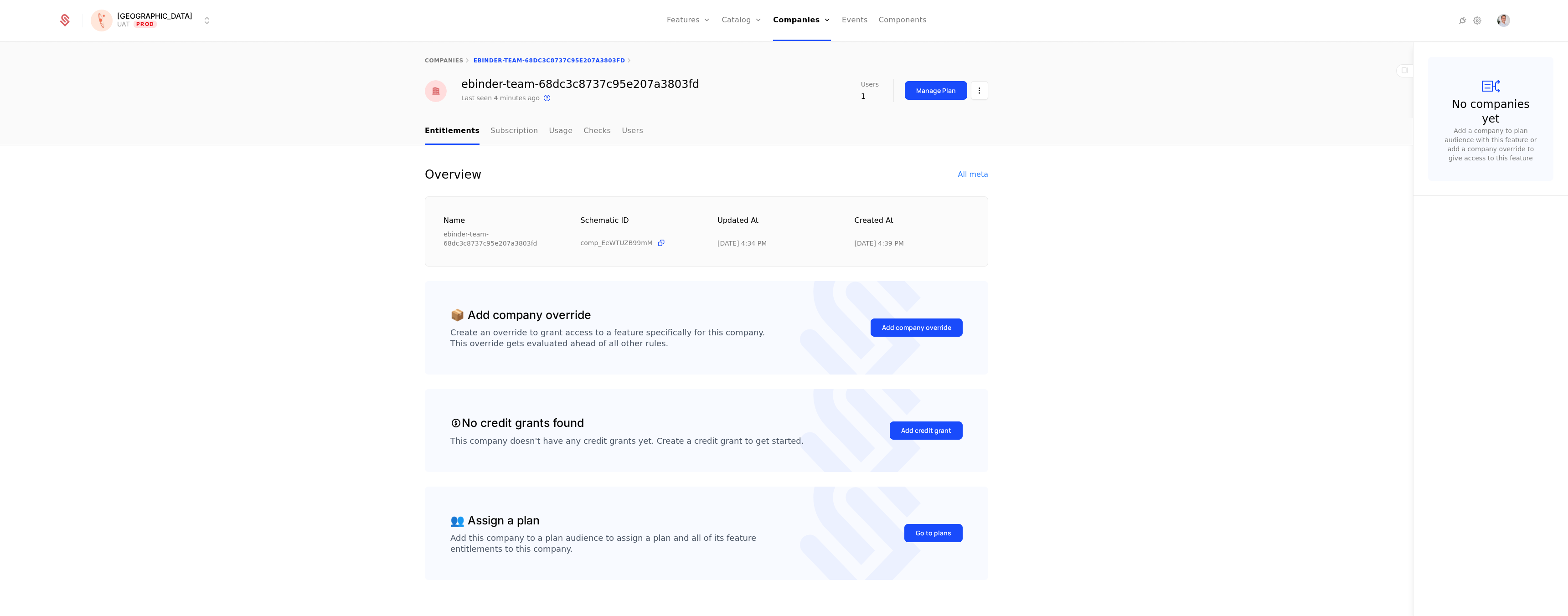
click at [980, 83] on html "[PERSON_NAME] Prod Features Features Flags Catalog Plans Add Ons Credits Config…" at bounding box center [784, 308] width 1568 height 616
click at [939, 116] on div "Edit company" at bounding box center [933, 117] width 56 height 12
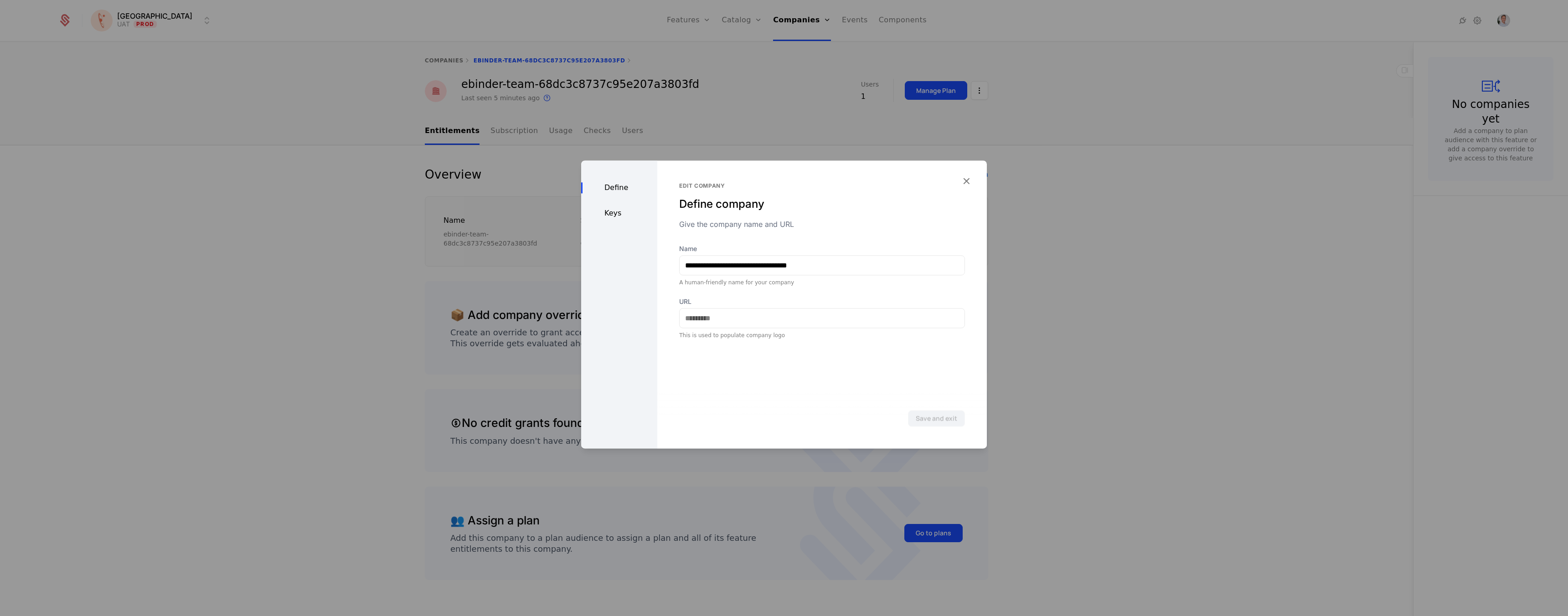
click at [613, 212] on div "Keys" at bounding box center [619, 213] width 76 height 11
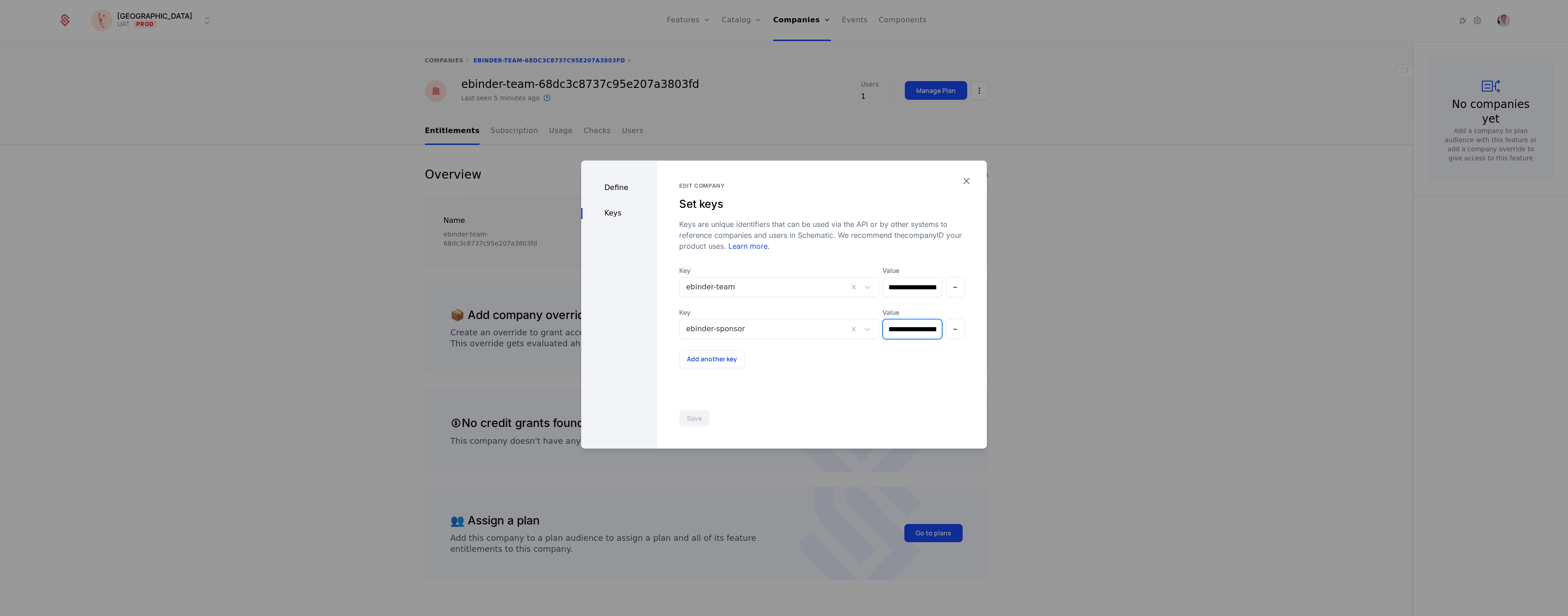
click at [910, 327] on input "**********" at bounding box center [912, 329] width 59 height 19
paste input "**********"
type input "**********"
click at [686, 419] on button "Save" at bounding box center [694, 419] width 31 height 17
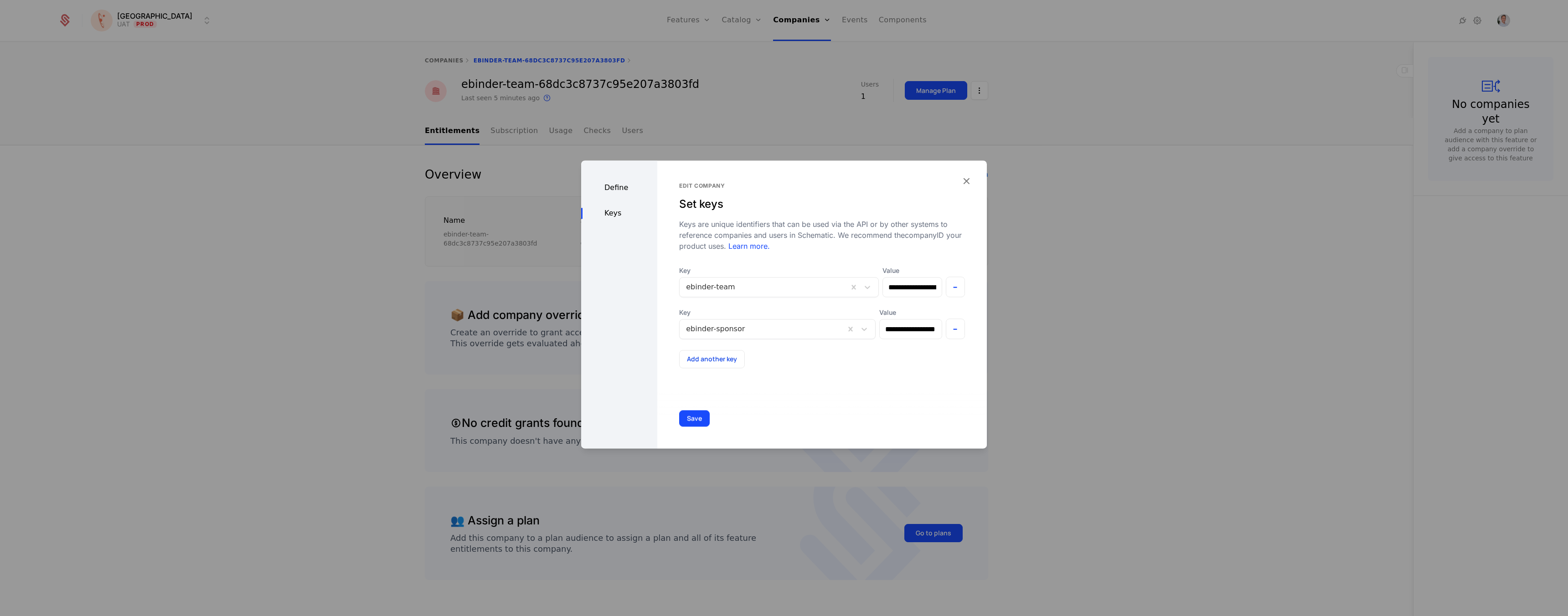
scroll to position [0, 0]
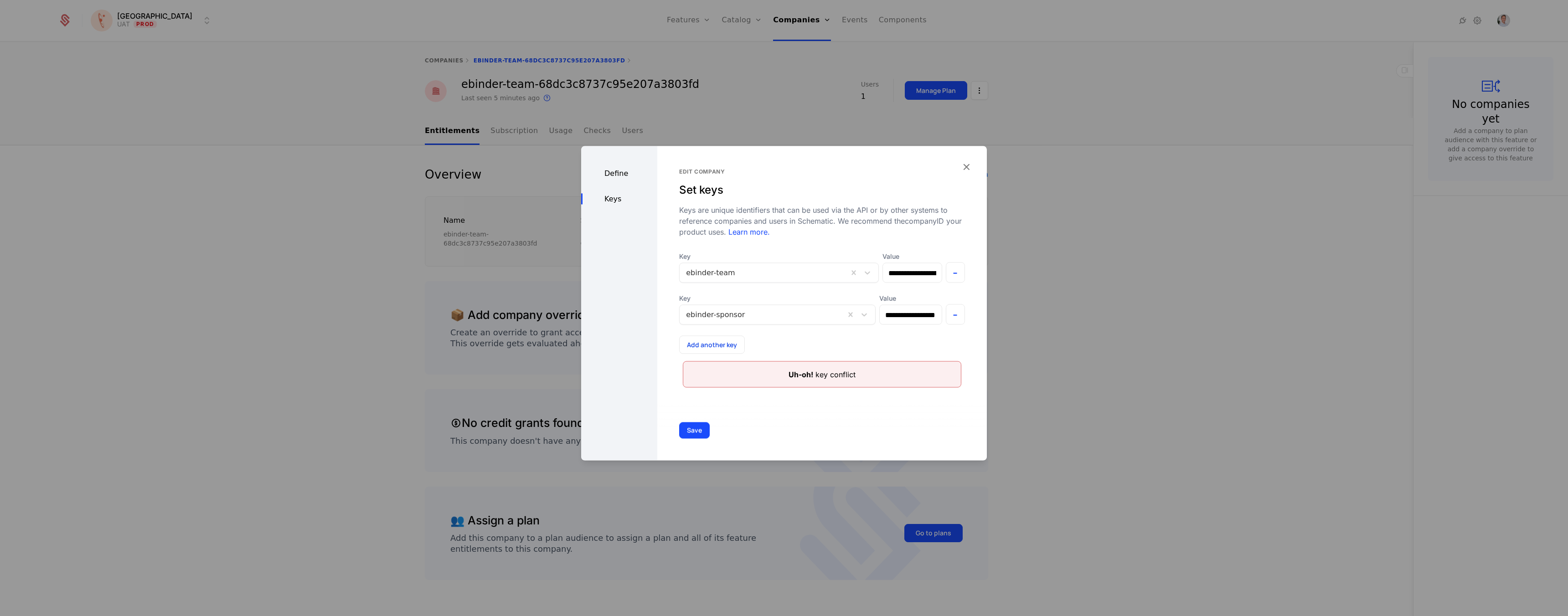
click at [951, 315] on button "-" at bounding box center [956, 315] width 20 height 21
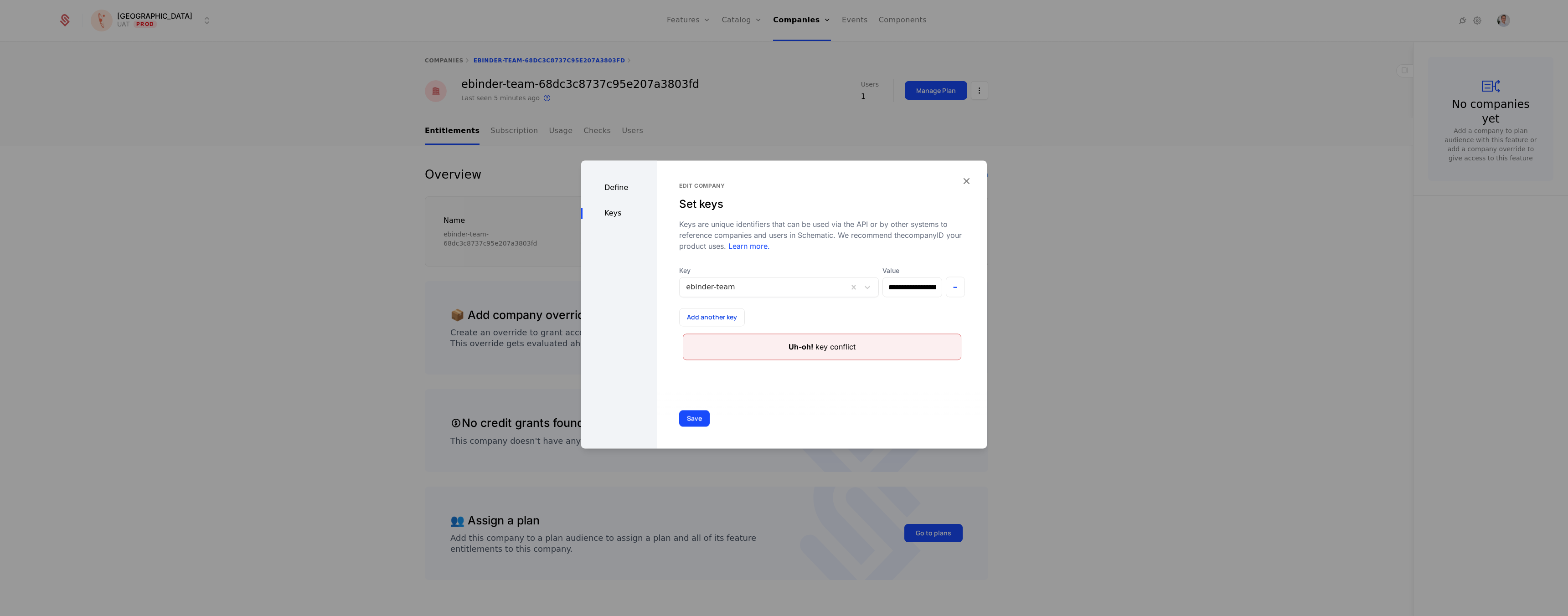
click at [699, 418] on button "Save" at bounding box center [694, 419] width 31 height 17
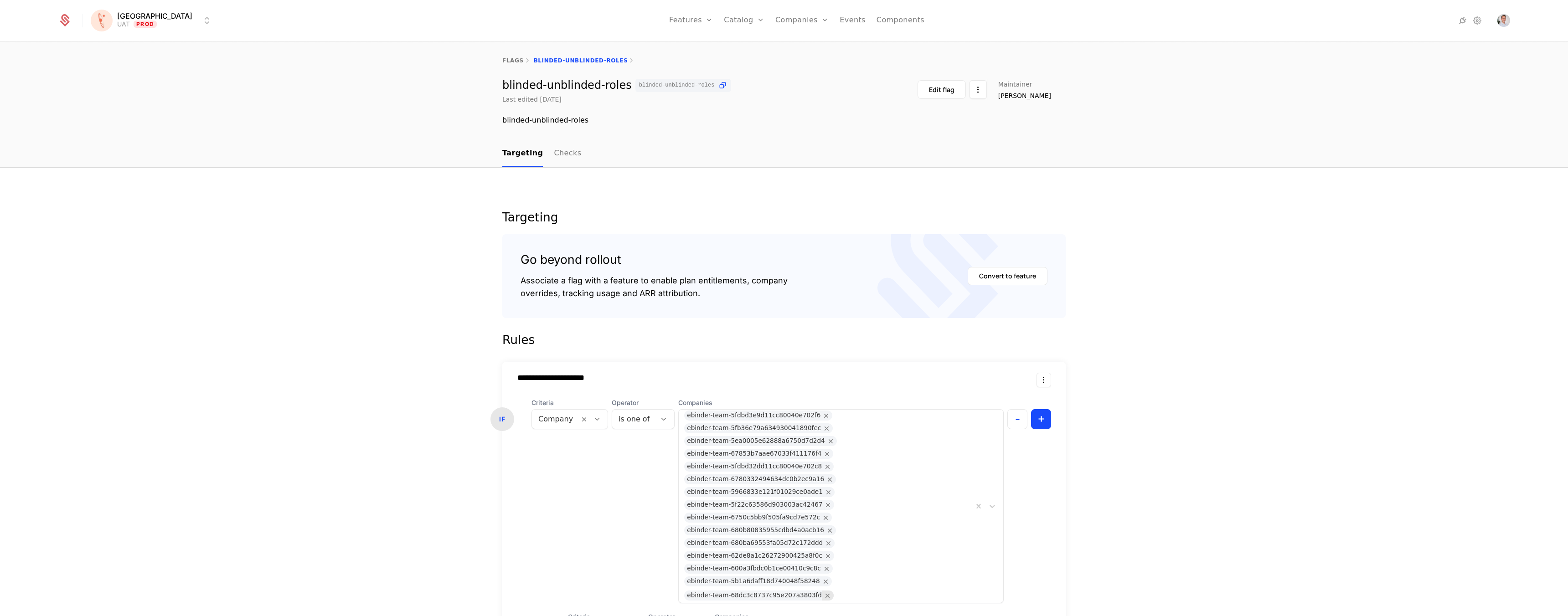
click at [824, 592] on icon "Remove ebinder-team-68dc3c8737c95e207a3803fd" at bounding box center [828, 596] width 8 height 8
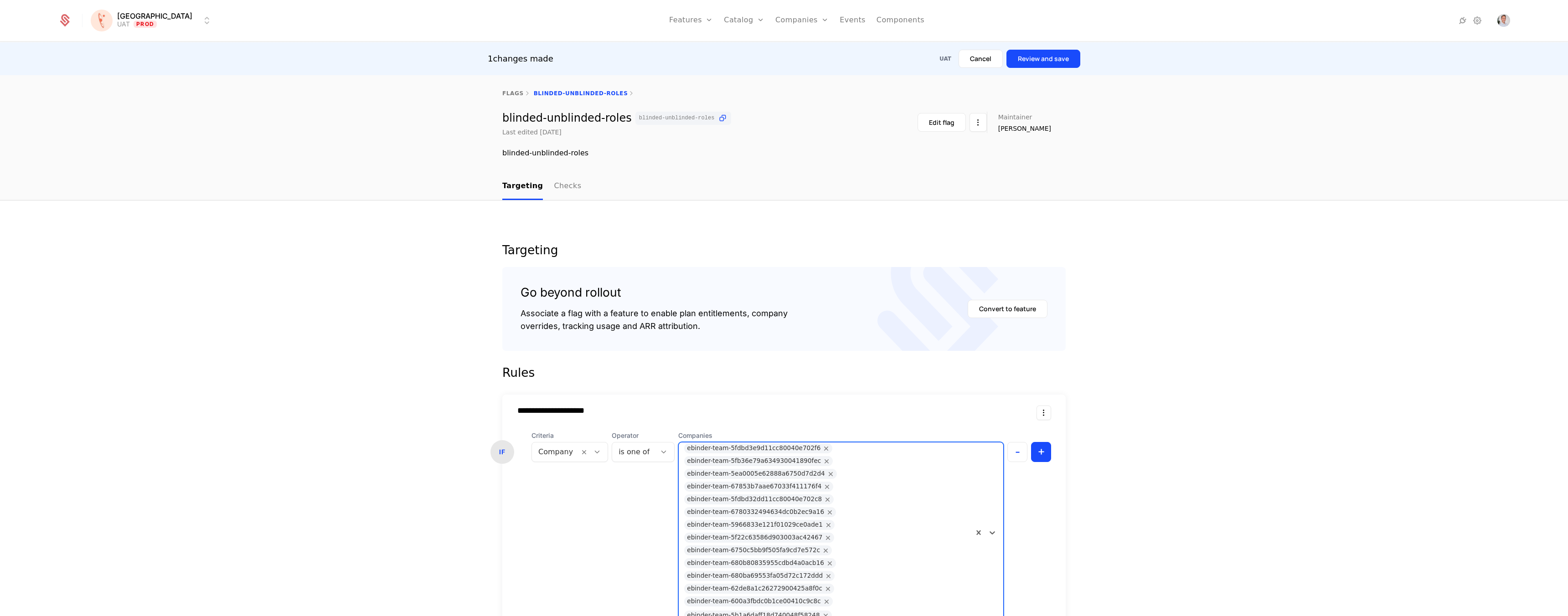
click at [1059, 47] on div "1 changes made UAT Cancel Review and save" at bounding box center [784, 59] width 1568 height 33
click at [1059, 56] on button "Review and save" at bounding box center [1043, 59] width 73 height 18
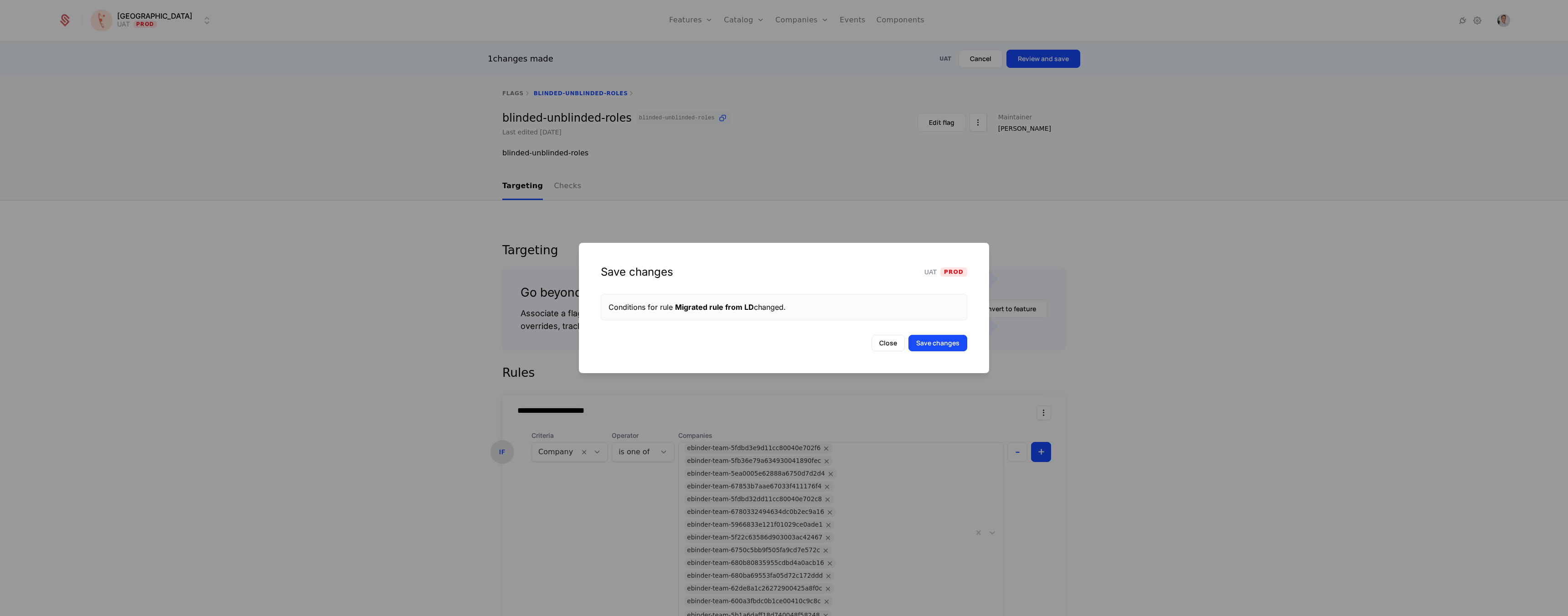
click at [959, 351] on button "Save changes" at bounding box center [937, 344] width 59 height 17
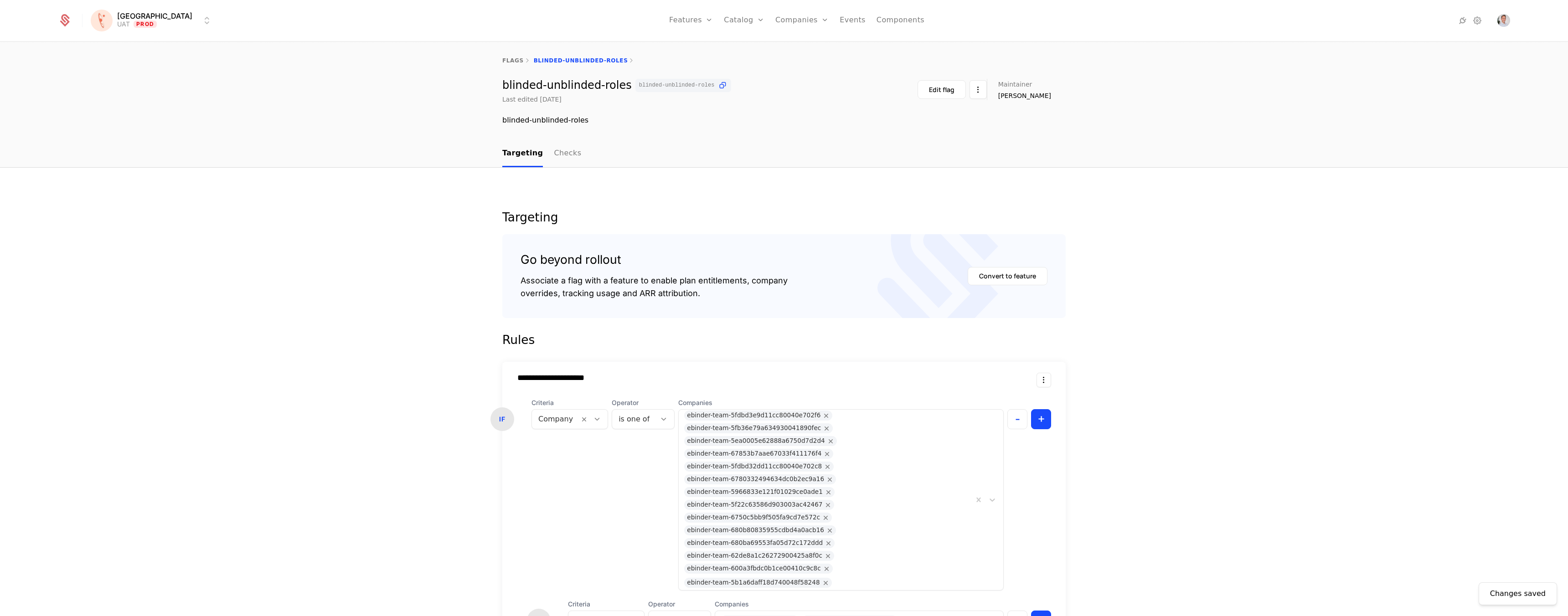
click at [976, 490] on div at bounding box center [988, 500] width 30 height 181
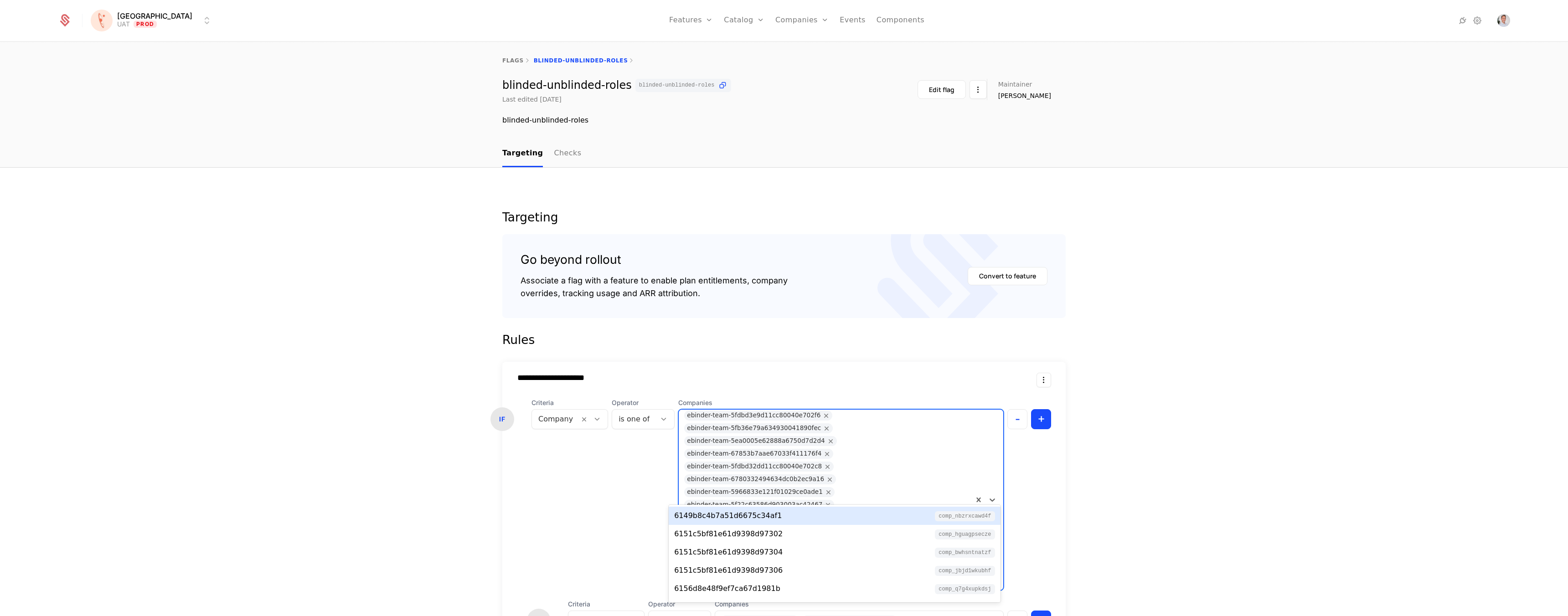
paste input "**********"
type input "**********"
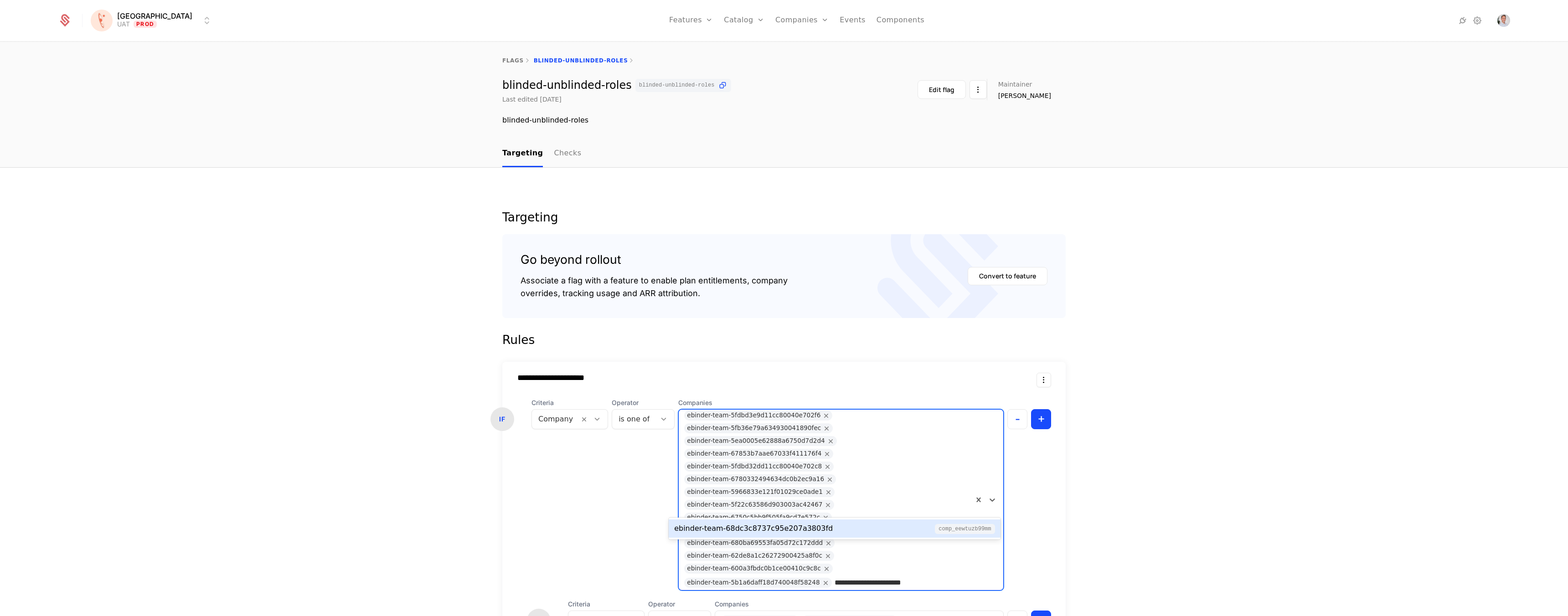
click at [849, 532] on div "ebinder-team-68dc3c8737c95e207a3803fd comp_EeWTUZB99mM" at bounding box center [834, 528] width 320 height 11
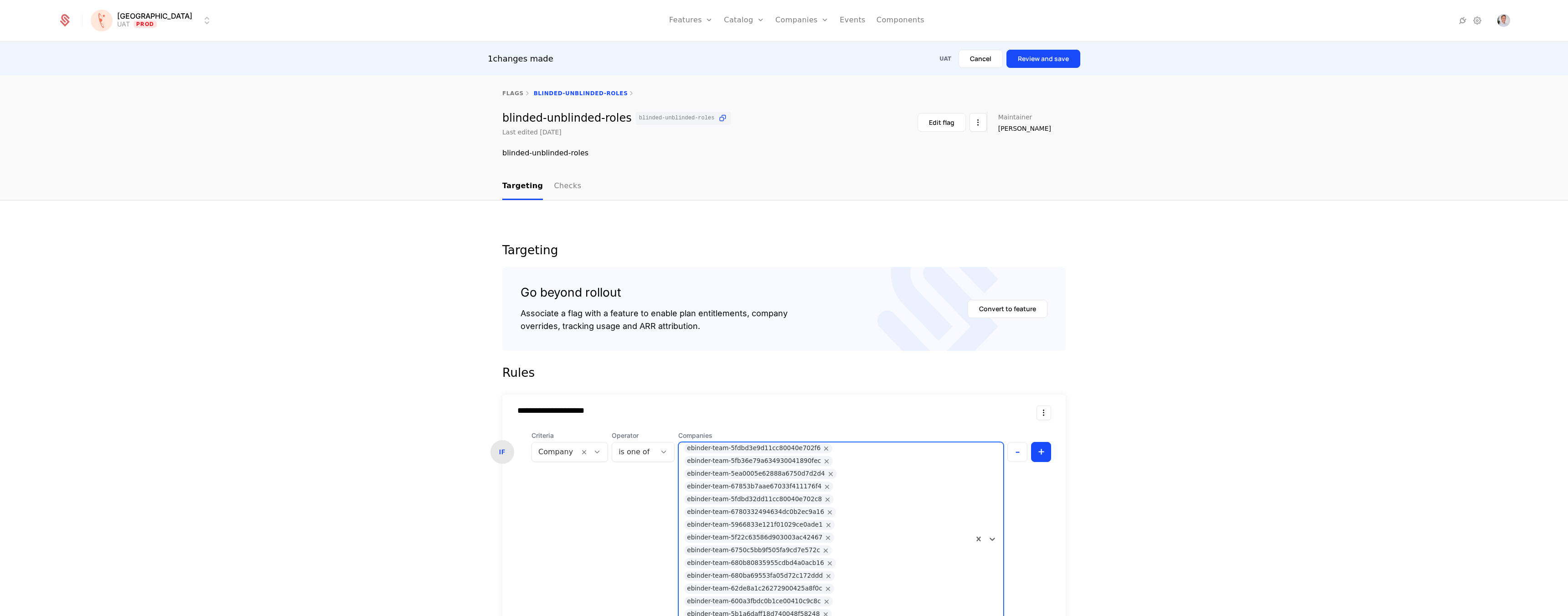
scroll to position [177, 0]
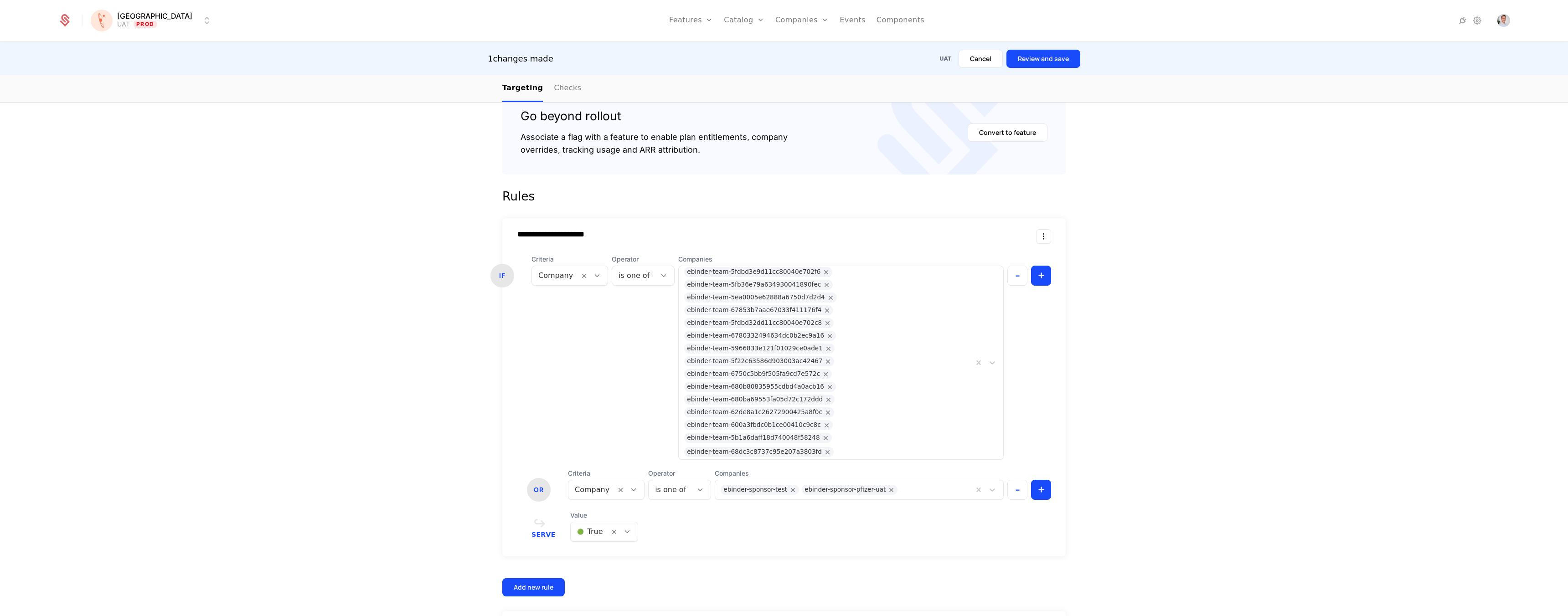
click at [1060, 54] on button "Review and save" at bounding box center [1043, 59] width 73 height 18
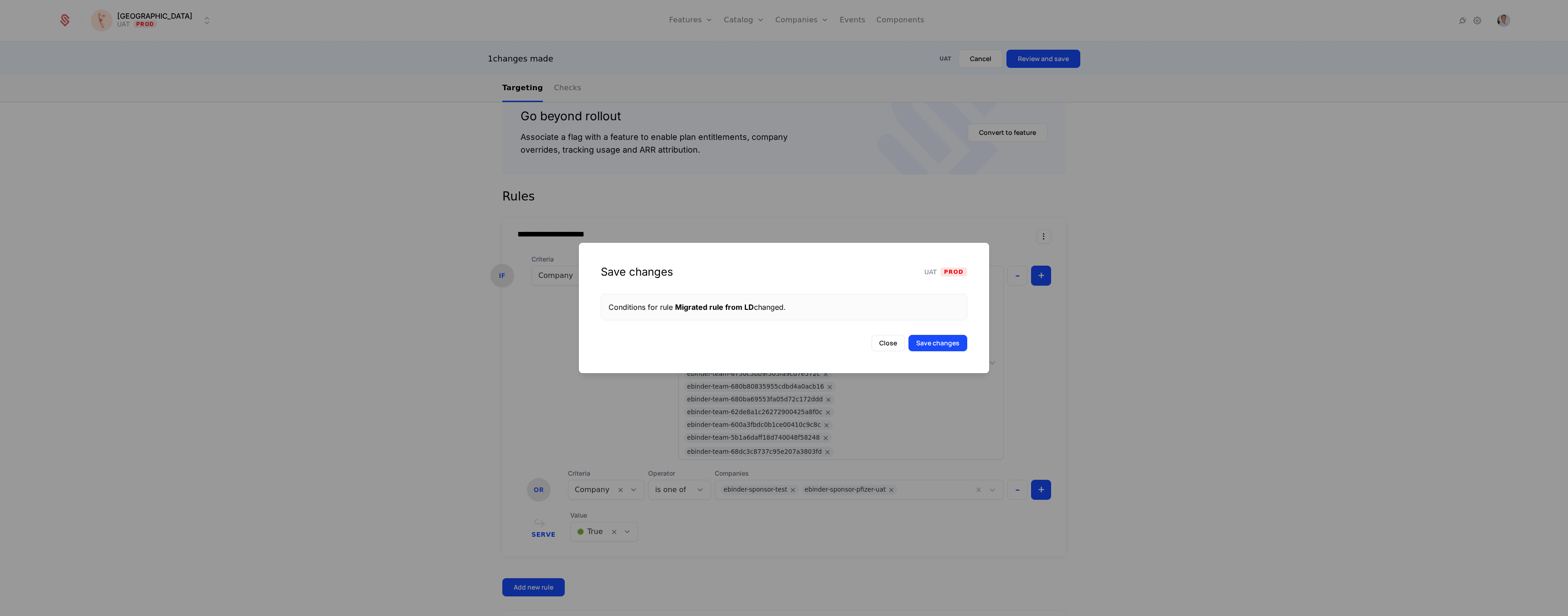
click at [945, 347] on button "Save changes" at bounding box center [937, 344] width 59 height 17
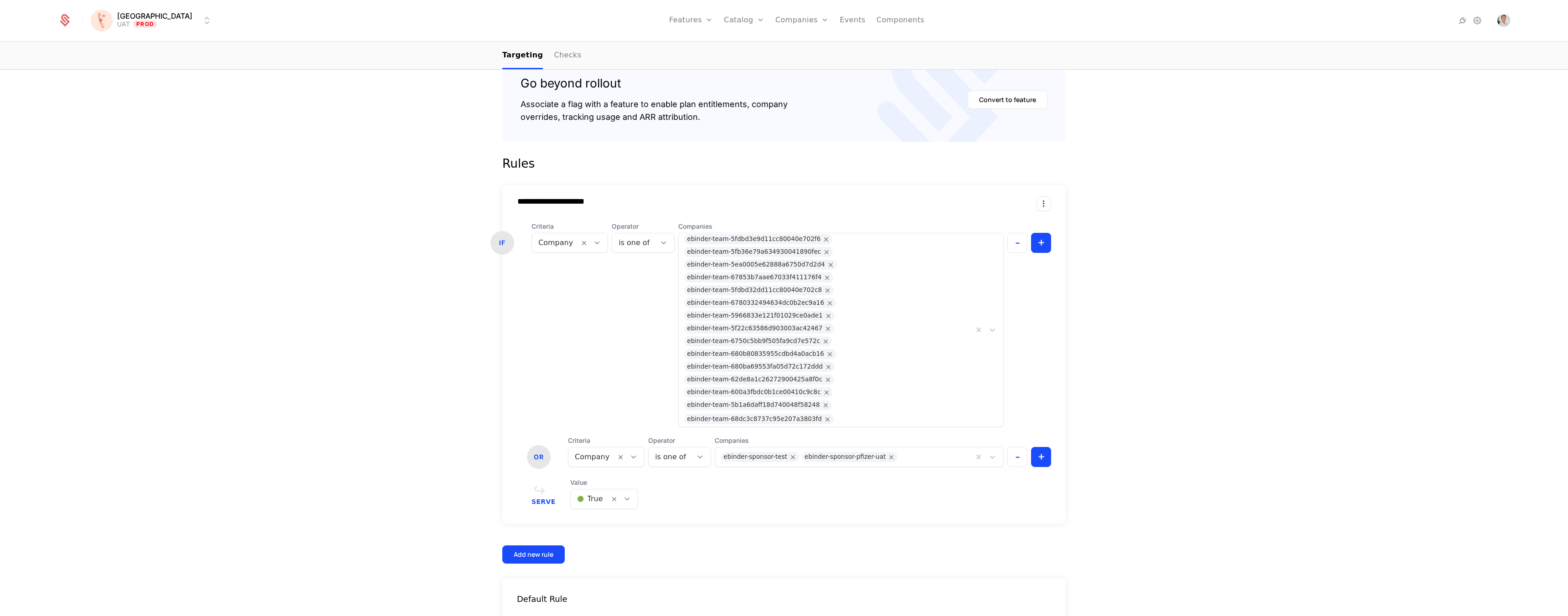
click at [672, 68] on div "Features Flags" at bounding box center [700, 51] width 64 height 44
click at [680, 63] on link "Flags" at bounding box center [701, 59] width 42 height 7
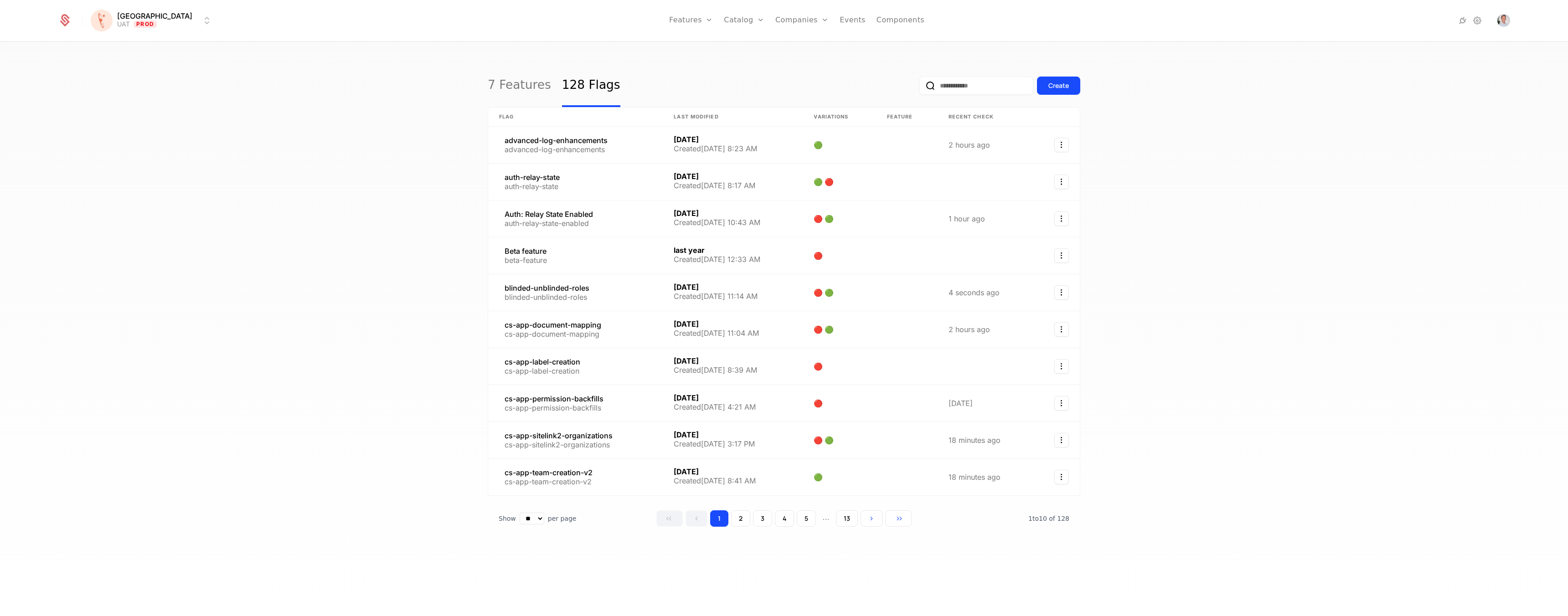
click at [973, 86] on input "email" at bounding box center [977, 86] width 114 height 18
type input "**********"
click at [920, 88] on button "submit" at bounding box center [920, 88] width 0 height 0
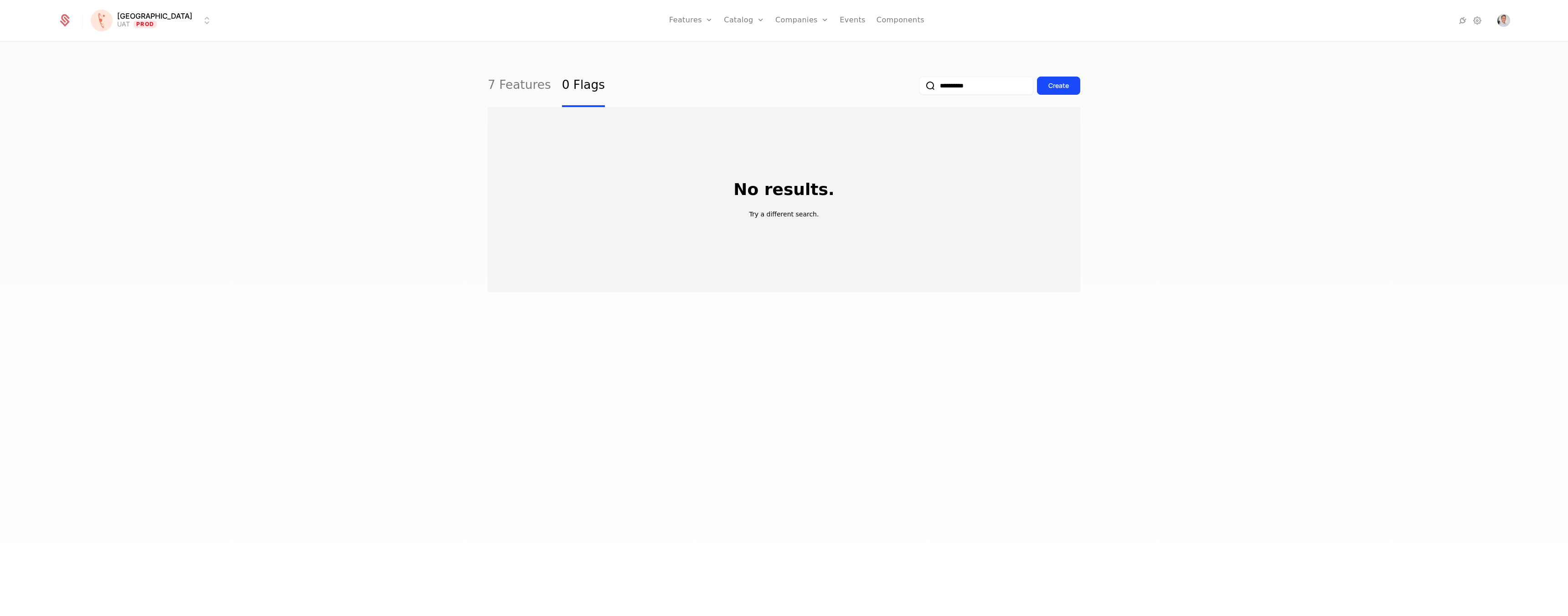
click at [518, 86] on link "7 Features" at bounding box center [519, 86] width 64 height 43
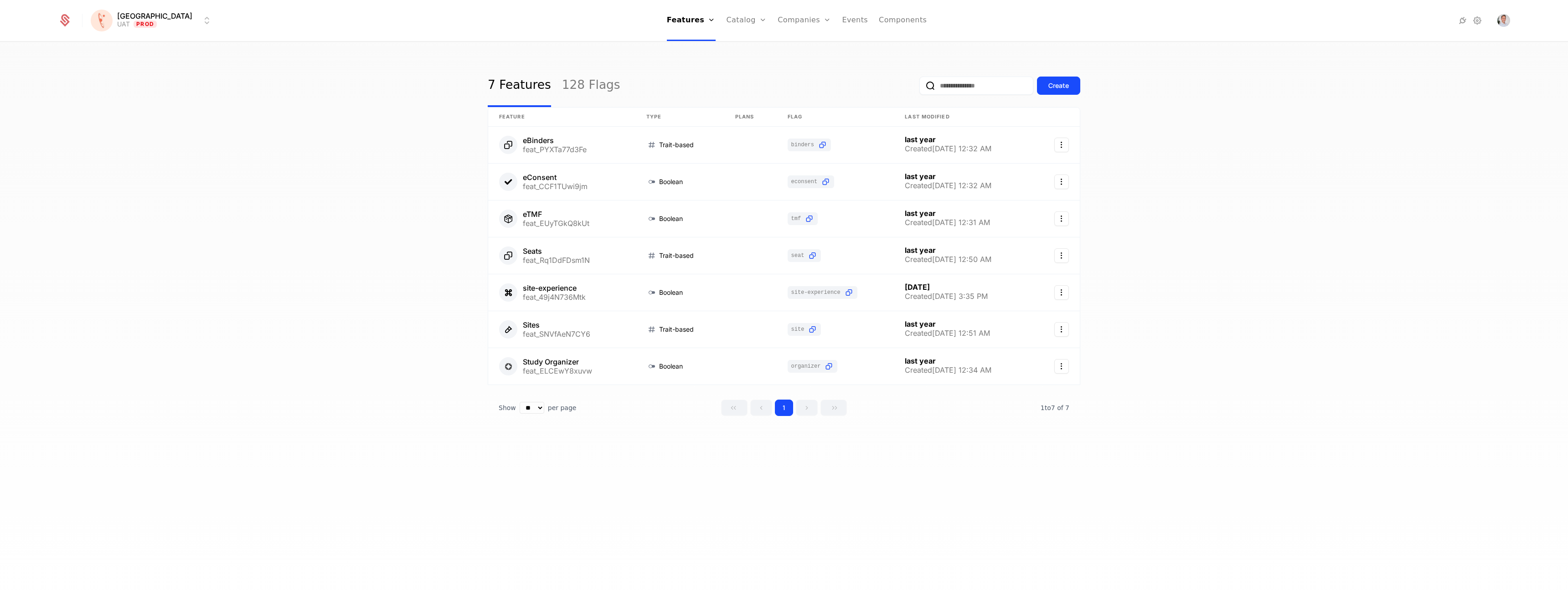
click at [628, 86] on div "7 Features 128 Flags Create" at bounding box center [784, 86] width 593 height 43
click at [576, 88] on link "128 Flags" at bounding box center [591, 86] width 59 height 43
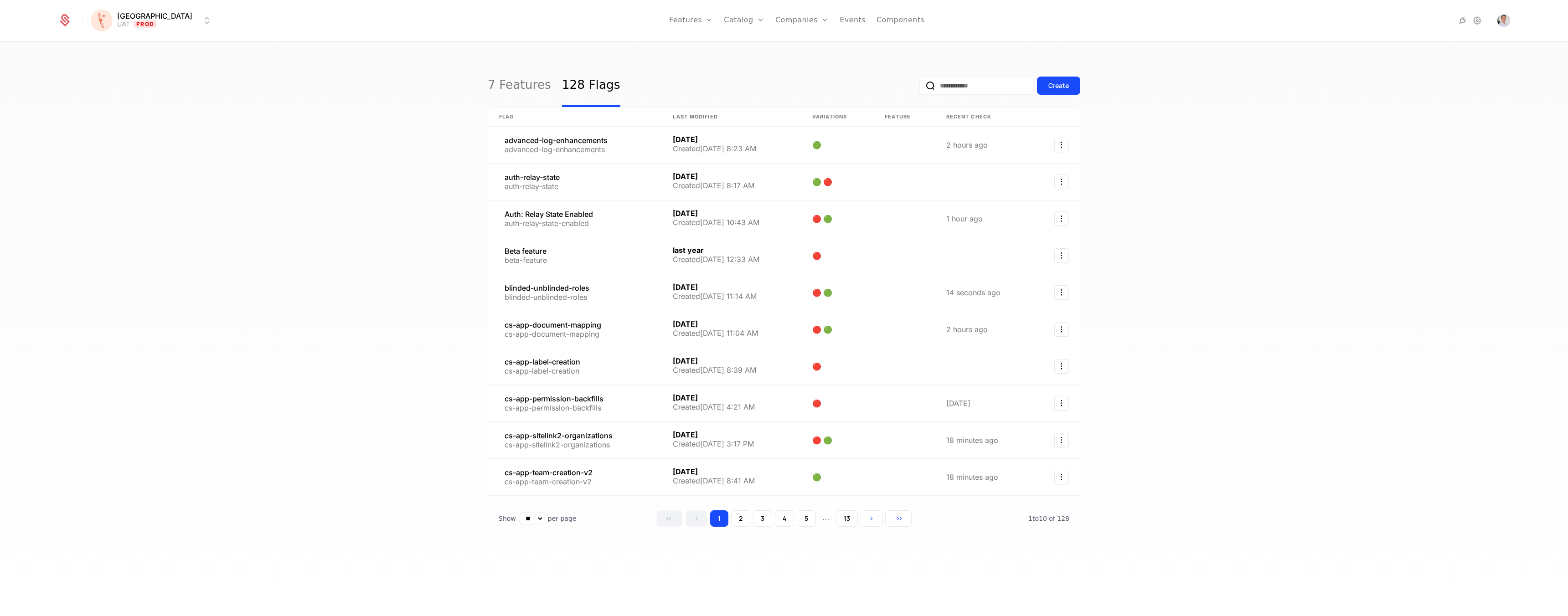
click at [973, 94] on input "email" at bounding box center [977, 86] width 114 height 18
